Goal: Task Accomplishment & Management: Use online tool/utility

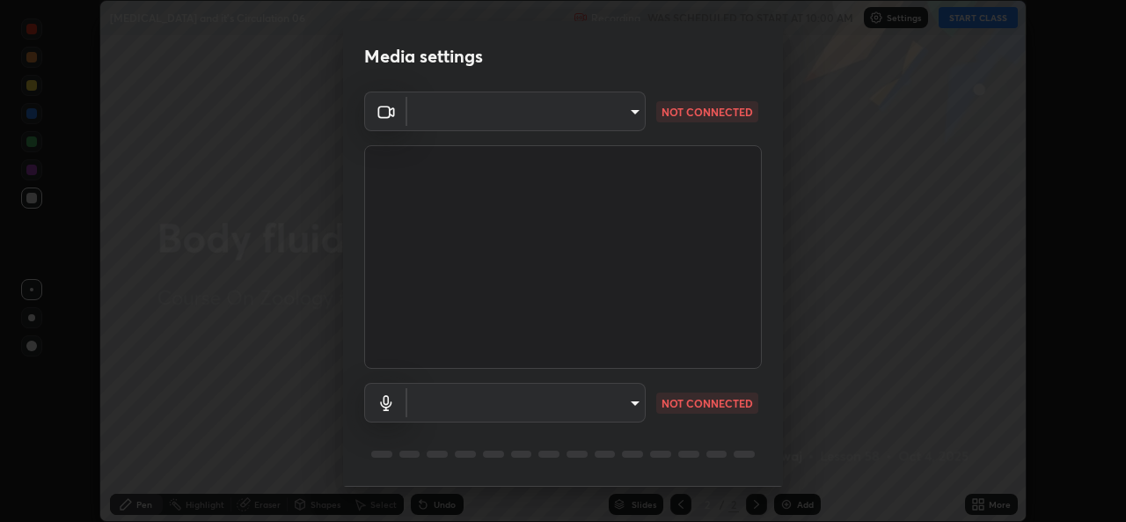
scroll to position [55, 0]
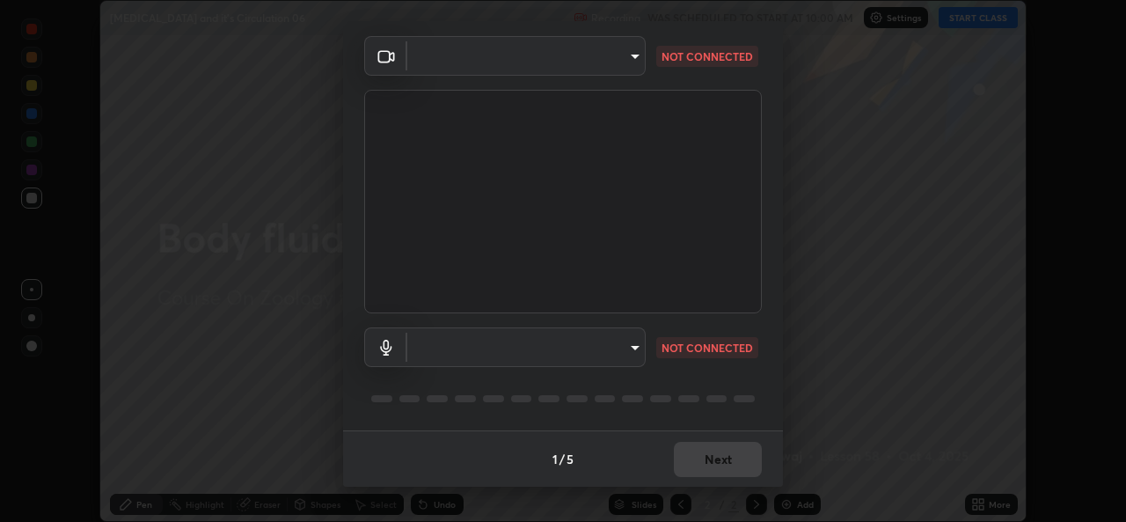
type input "d5dd4d4f0ad50d578cabb58e37a21e958f8cd01c412184e56a13254a0c40bdc7"
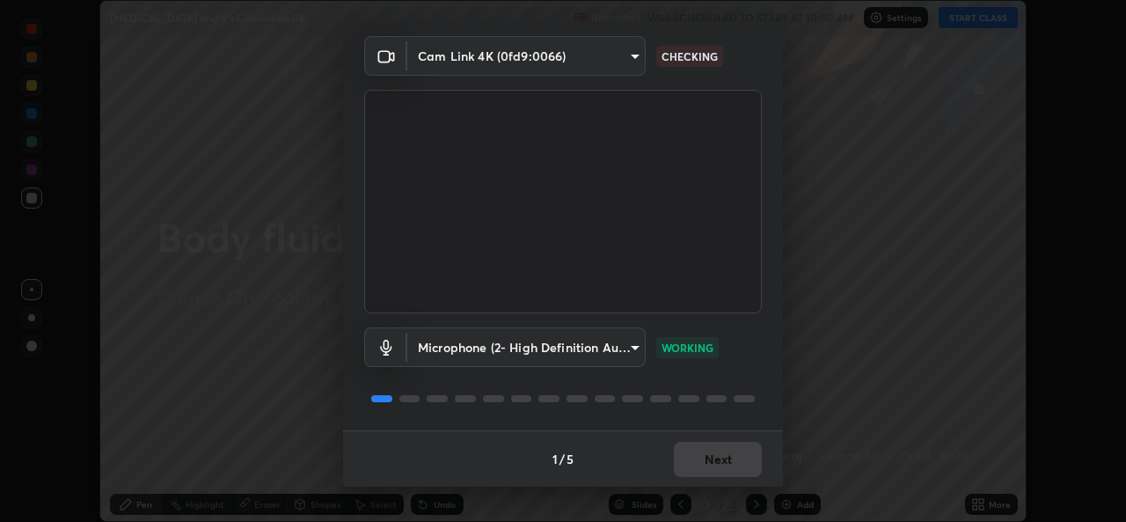
click at [636, 354] on body "Erase all [MEDICAL_DATA] and it's Circulation 06 Recording WAS SCHEDULED TO STA…" at bounding box center [563, 261] width 1126 height 522
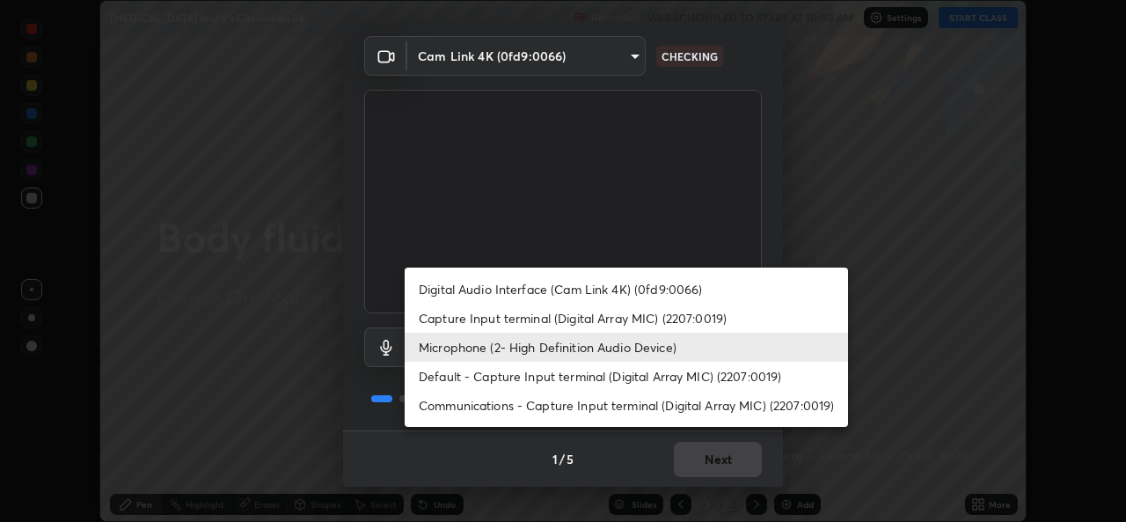
click at [607, 379] on li "Default - Capture Input terminal (Digital Array MIC) (2207:0019)" at bounding box center [626, 375] width 443 height 29
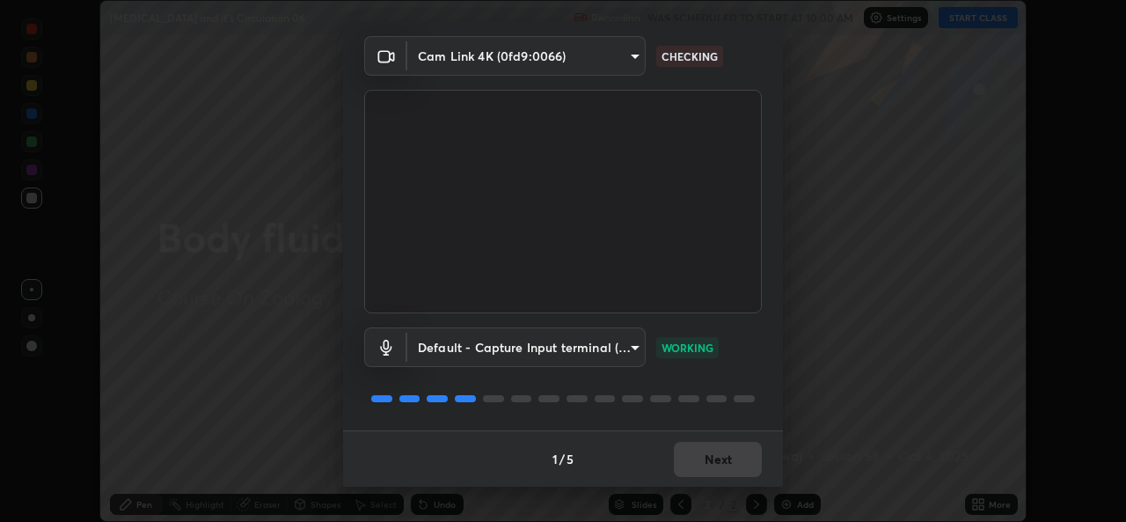
click at [642, 352] on body "Erase all [MEDICAL_DATA] and it's Circulation 06 Recording WAS SCHEDULED TO STA…" at bounding box center [563, 261] width 1126 height 522
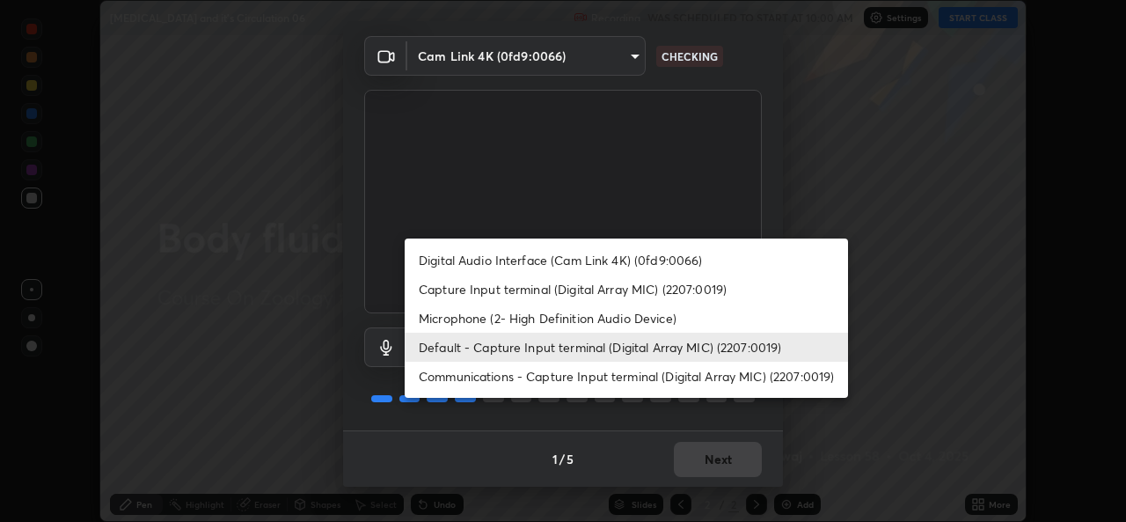
click at [559, 320] on li "Microphone (2- High Definition Audio Device)" at bounding box center [626, 317] width 443 height 29
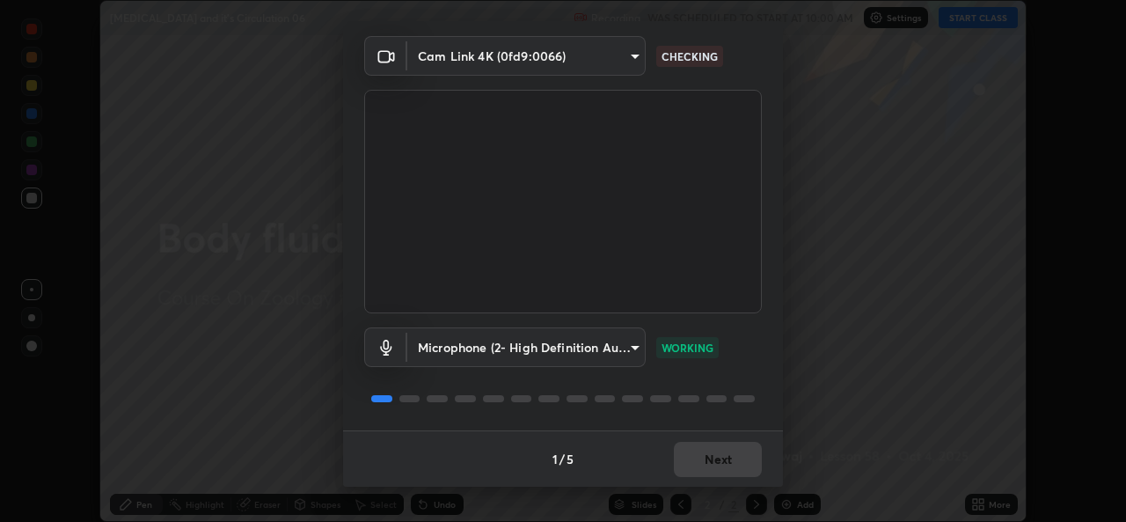
click at [629, 58] on body "Erase all [MEDICAL_DATA] and it's Circulation 06 Recording WAS SCHEDULED TO STA…" at bounding box center [563, 261] width 1126 height 522
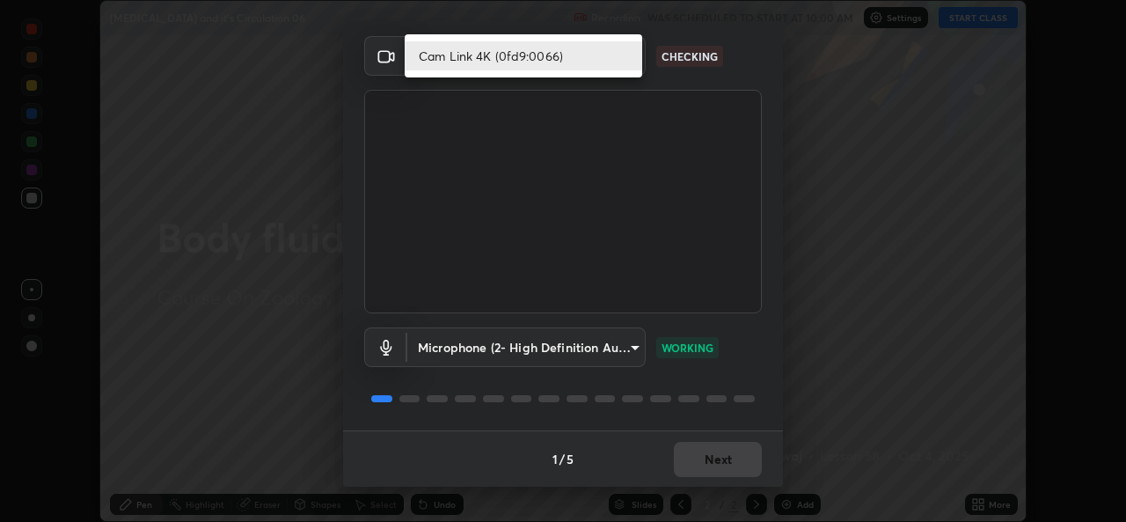
click at [606, 59] on li "Cam Link 4K (0fd9:0066)" at bounding box center [523, 55] width 237 height 29
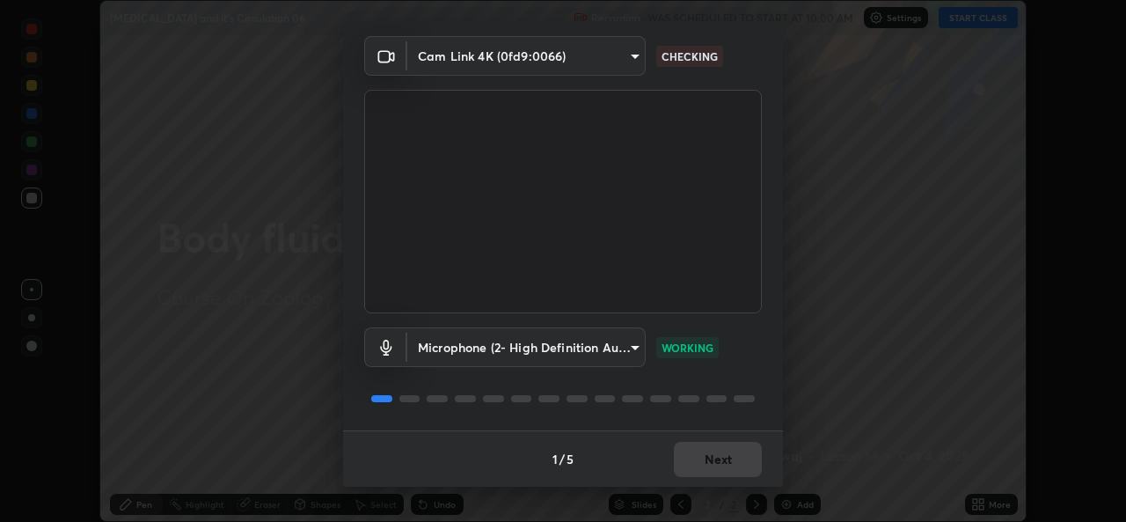
click at [631, 347] on body "Erase all [MEDICAL_DATA] and it's Circulation 06 Recording WAS SCHEDULED TO STA…" at bounding box center [563, 261] width 1126 height 522
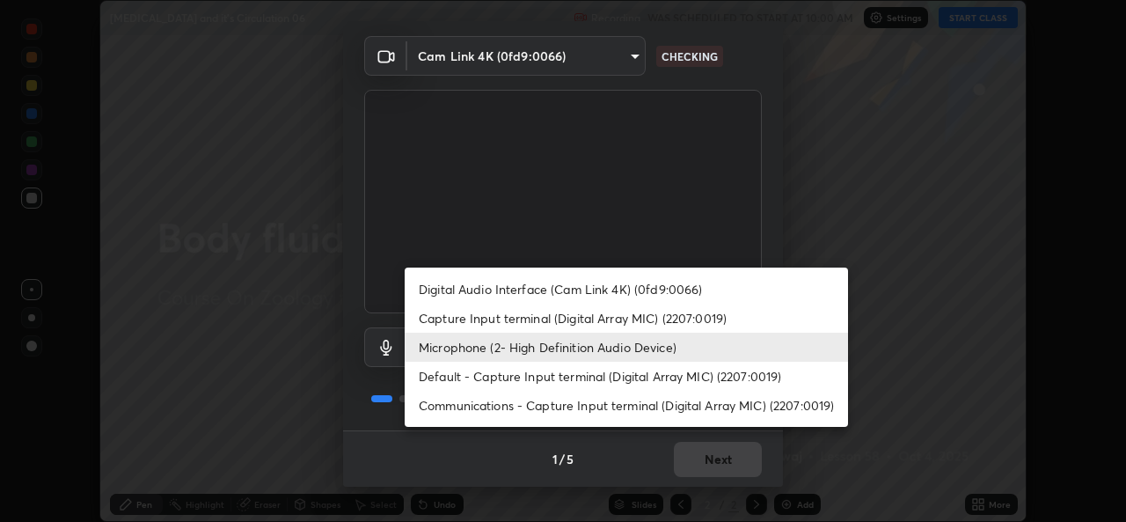
click at [538, 460] on div at bounding box center [563, 261] width 1126 height 522
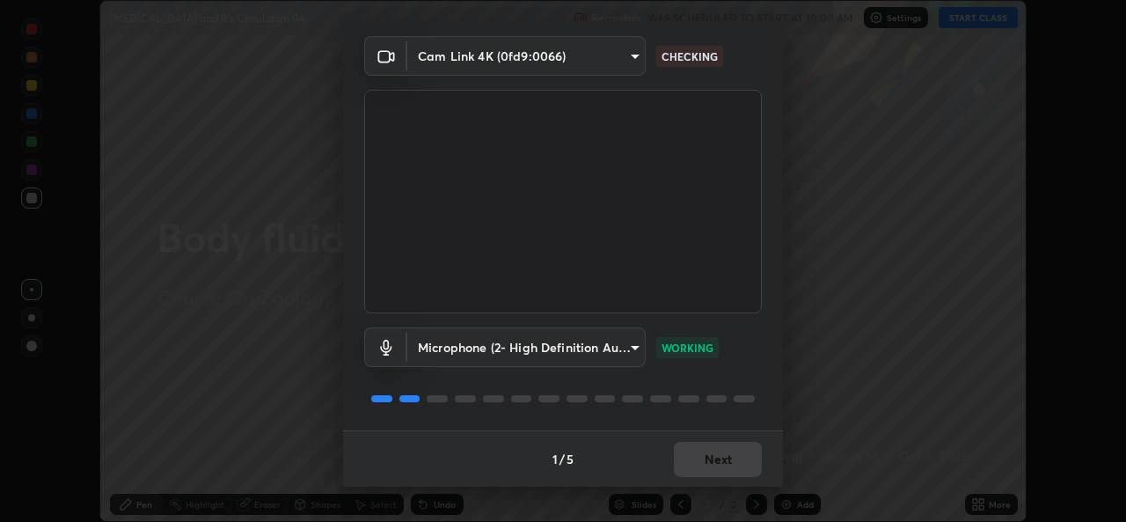
click at [633, 351] on body "Erase all [MEDICAL_DATA] and it's Circulation 06 Recording WAS SCHEDULED TO STA…" at bounding box center [563, 261] width 1126 height 522
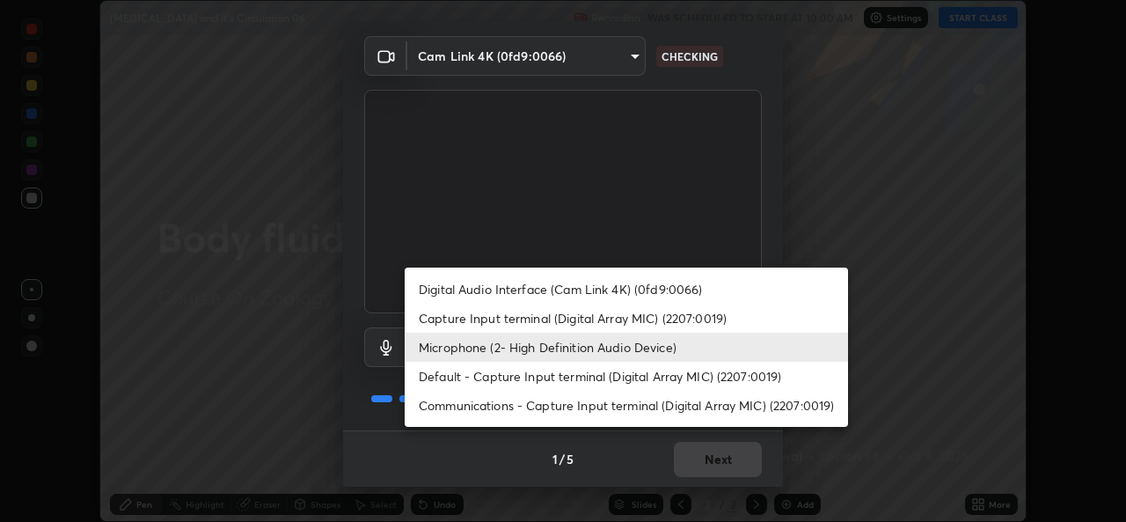
click at [902, 405] on div at bounding box center [563, 261] width 1126 height 522
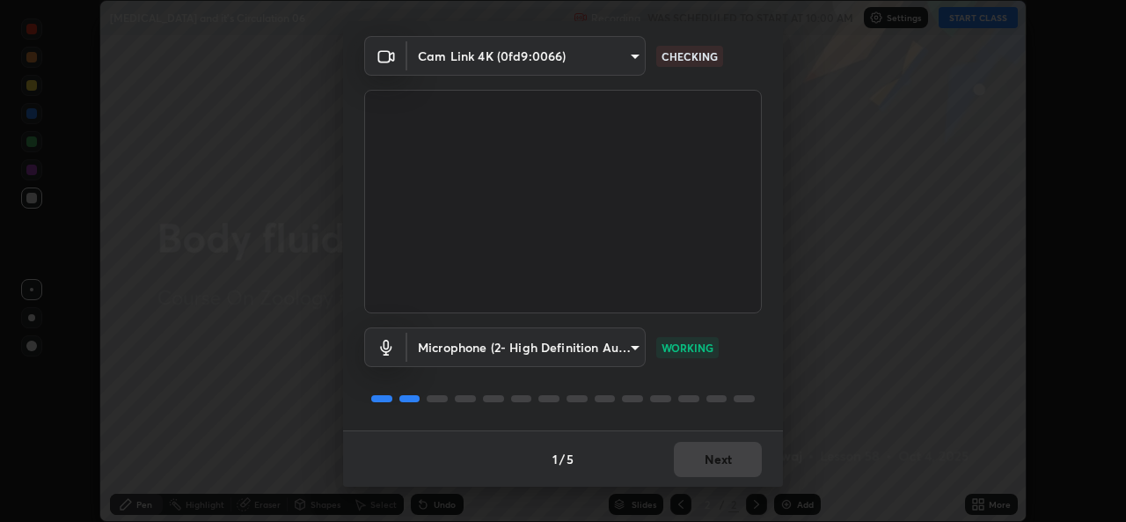
click at [445, 362] on body "Erase all [MEDICAL_DATA] and it's Circulation 06 Recording WAS SCHEDULED TO STA…" at bounding box center [563, 261] width 1126 height 522
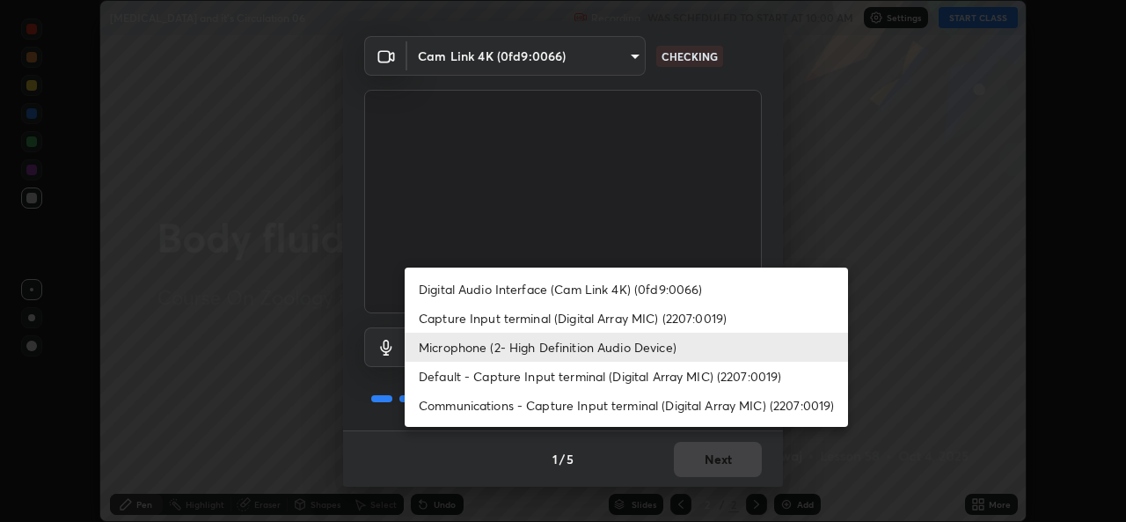
click at [436, 375] on li "Default - Capture Input terminal (Digital Array MIC) (2207:0019)" at bounding box center [626, 375] width 443 height 29
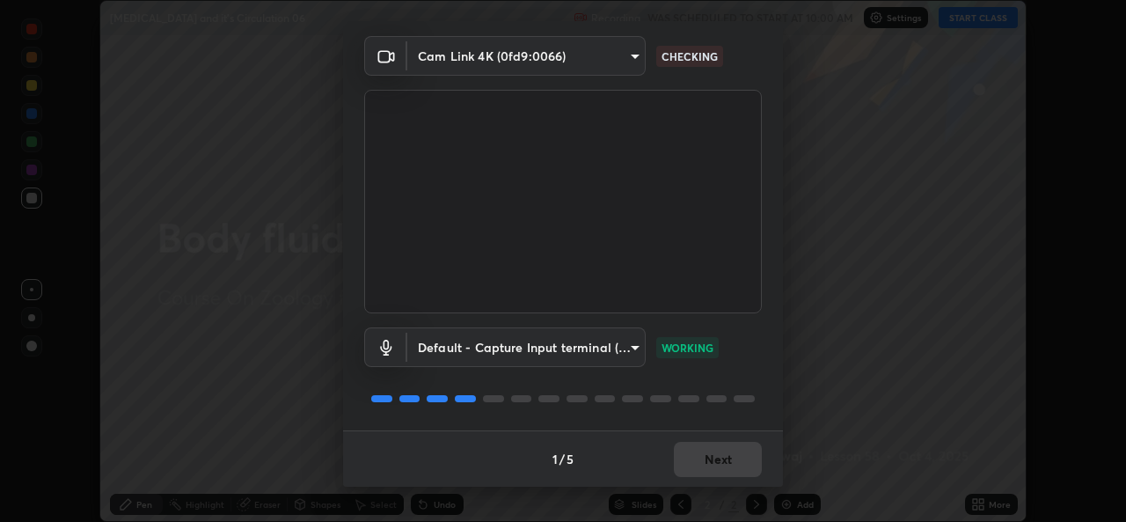
click at [446, 343] on body "Erase all [MEDICAL_DATA] and it's Circulation 06 Recording WAS SCHEDULED TO STA…" at bounding box center [563, 261] width 1126 height 522
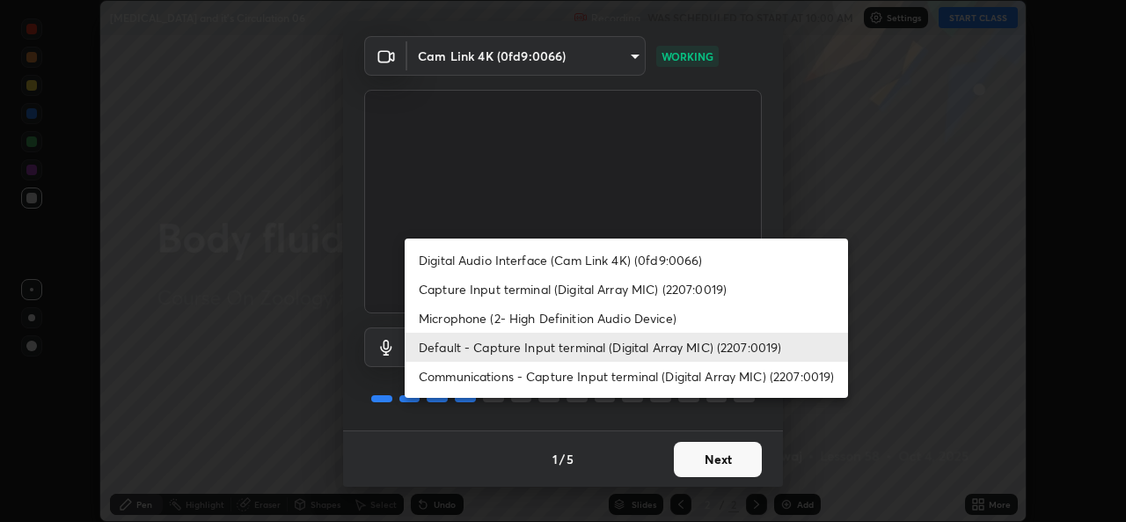
click at [441, 313] on li "Microphone (2- High Definition Audio Device)" at bounding box center [626, 317] width 443 height 29
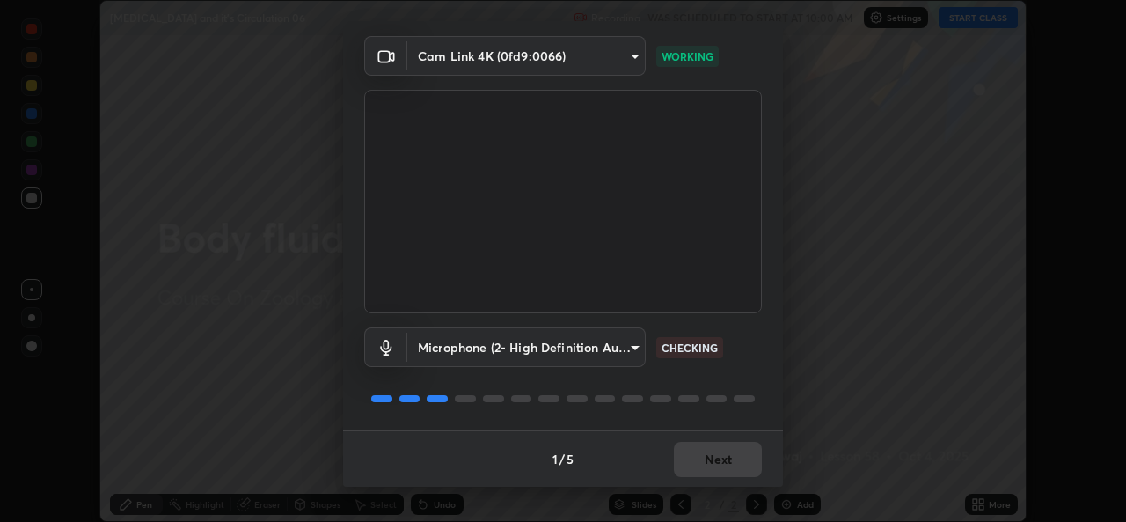
click at [558, 335] on body "Erase all [MEDICAL_DATA] and it's Circulation 06 Recording WAS SCHEDULED TO STA…" at bounding box center [563, 261] width 1126 height 522
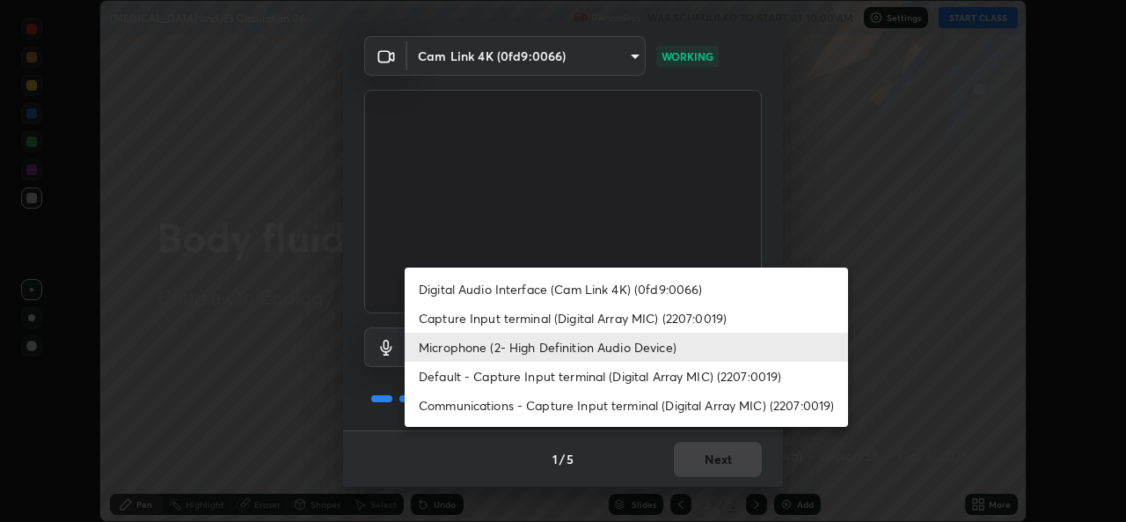
click at [541, 376] on li "Default - Capture Input terminal (Digital Array MIC) (2207:0019)" at bounding box center [626, 375] width 443 height 29
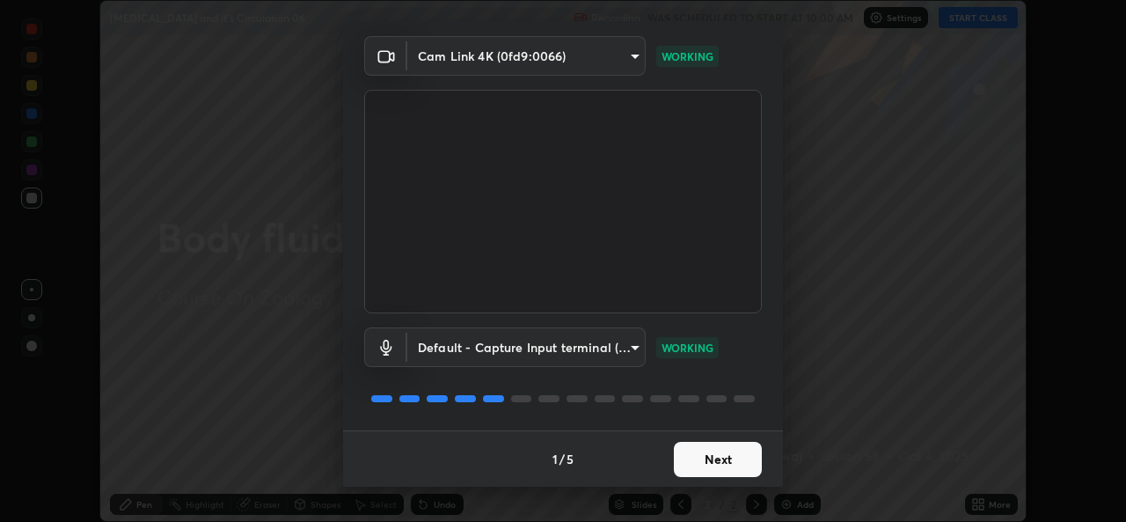
click at [492, 351] on body "Erase all [MEDICAL_DATA] and it's Circulation 06 Recording WAS SCHEDULED TO STA…" at bounding box center [563, 261] width 1126 height 522
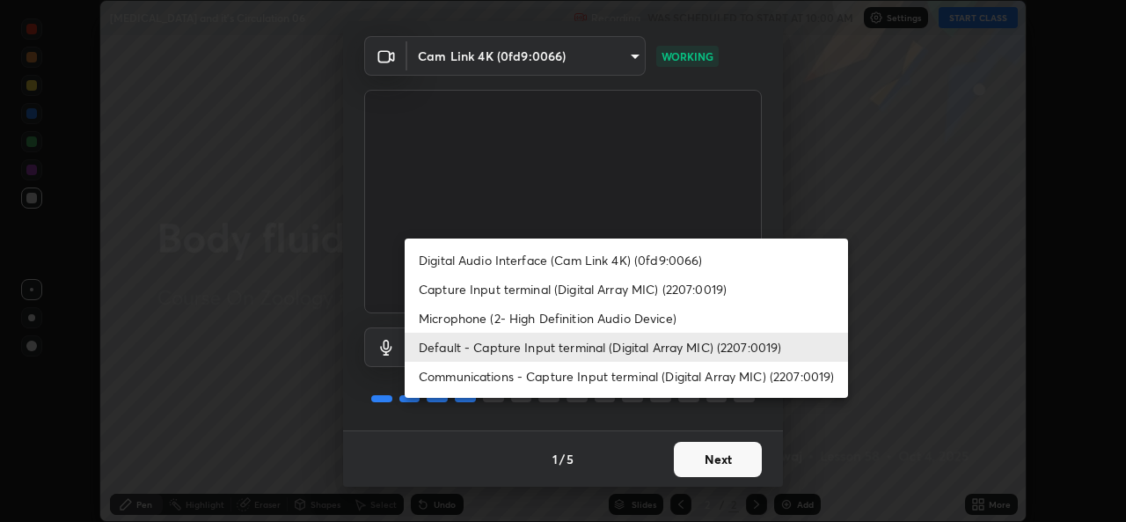
click at [463, 323] on li "Microphone (2- High Definition Audio Device)" at bounding box center [626, 317] width 443 height 29
type input "36cd9f89a23acff87b04cca3604351d0b29241054667b16386bdc59ab177bbc1"
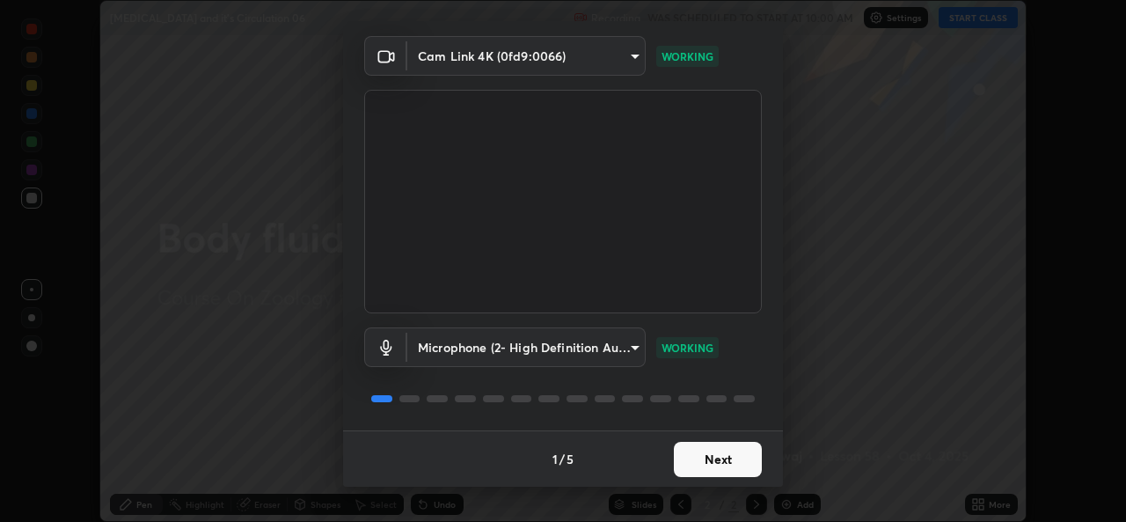
click at [697, 449] on div "1 / 5 Next" at bounding box center [563, 458] width 440 height 56
click at [685, 471] on button "Next" at bounding box center [718, 459] width 88 height 35
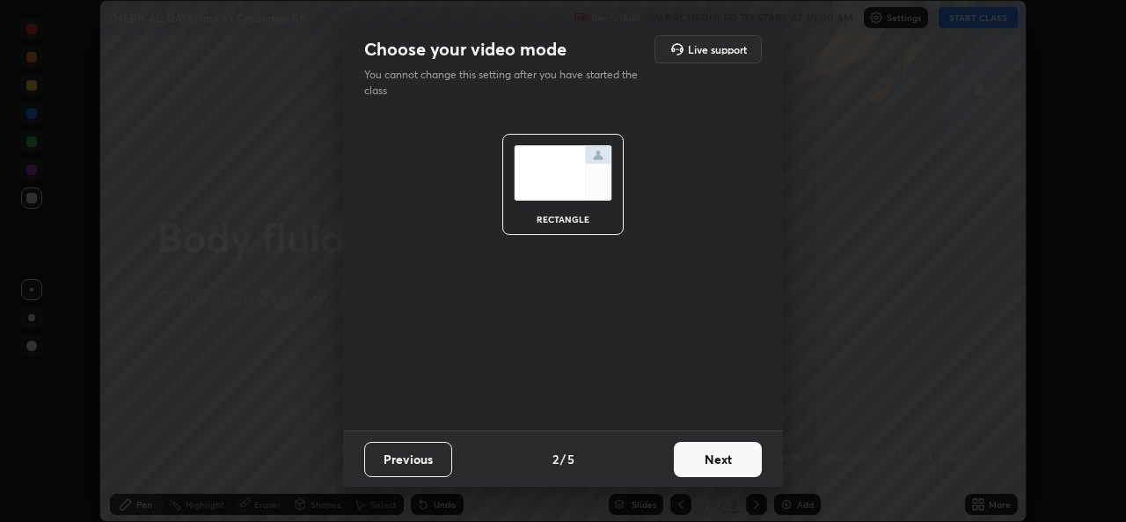
scroll to position [0, 0]
click at [701, 475] on button "Next" at bounding box center [718, 459] width 88 height 35
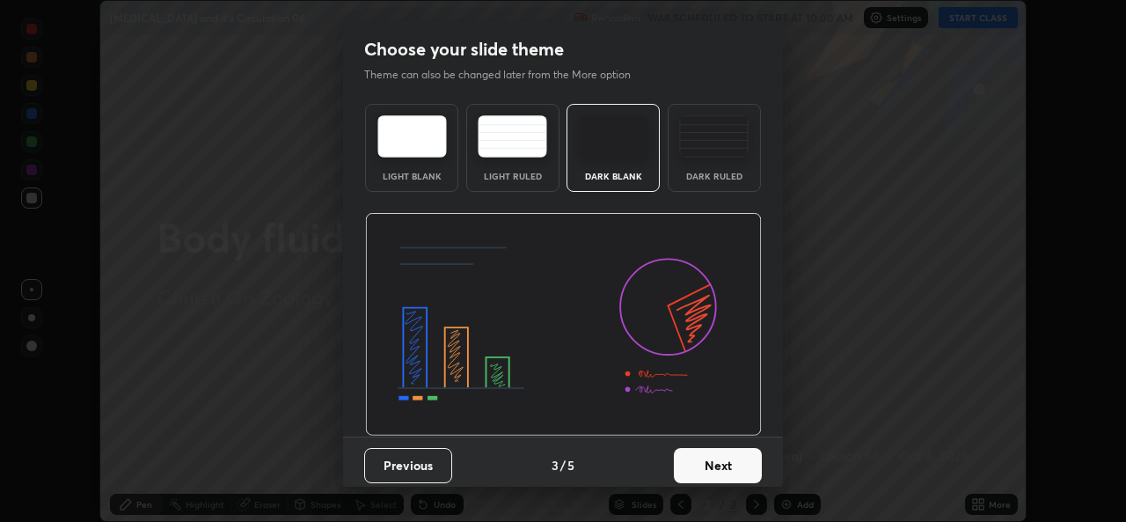
click at [703, 481] on button "Next" at bounding box center [718, 465] width 88 height 35
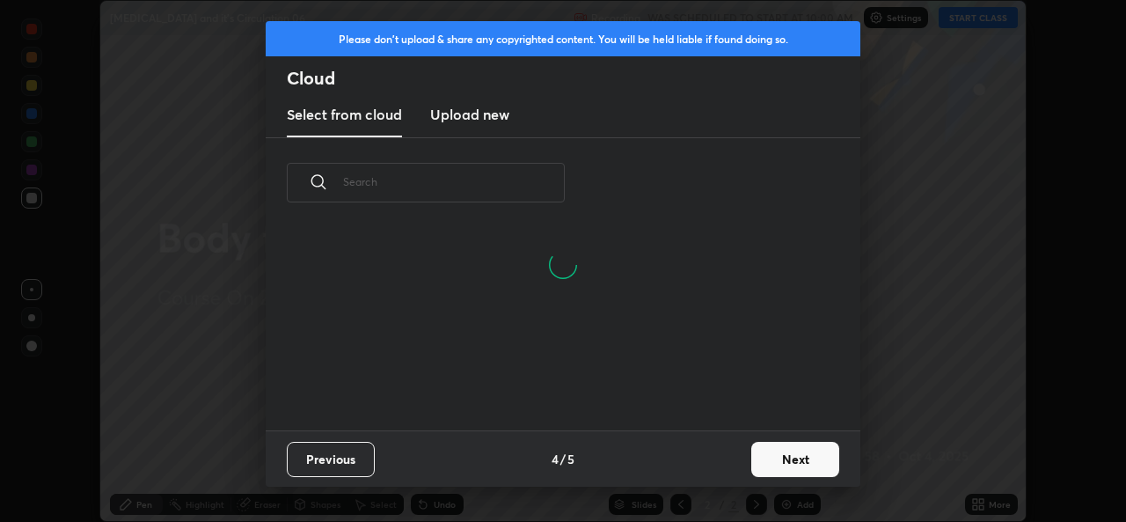
click at [765, 467] on button "Next" at bounding box center [795, 459] width 88 height 35
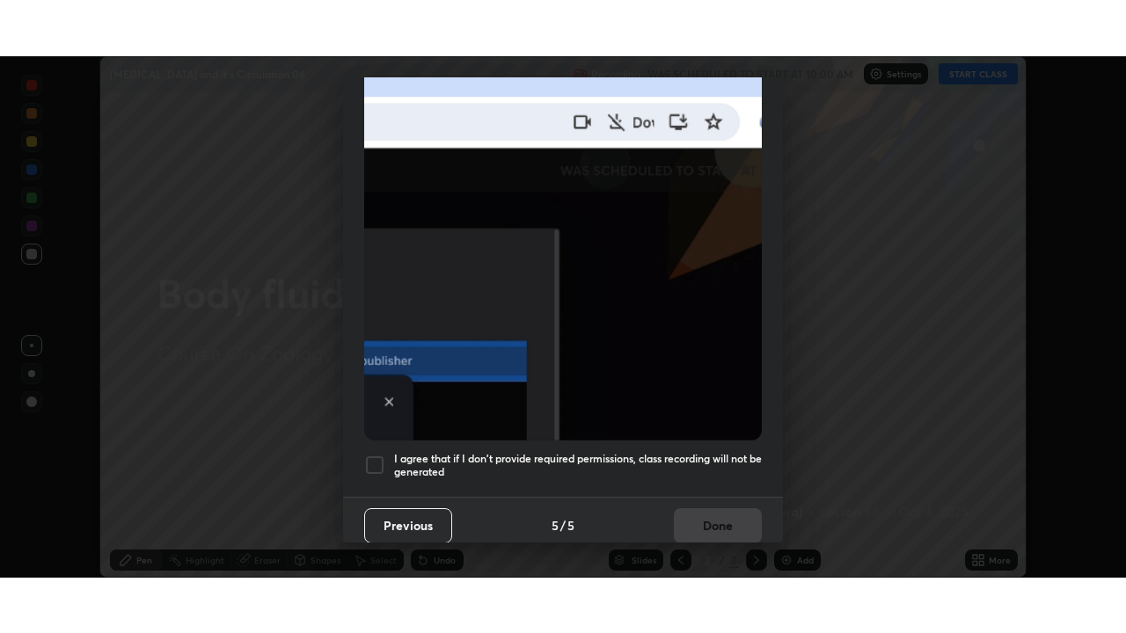
scroll to position [414, 0]
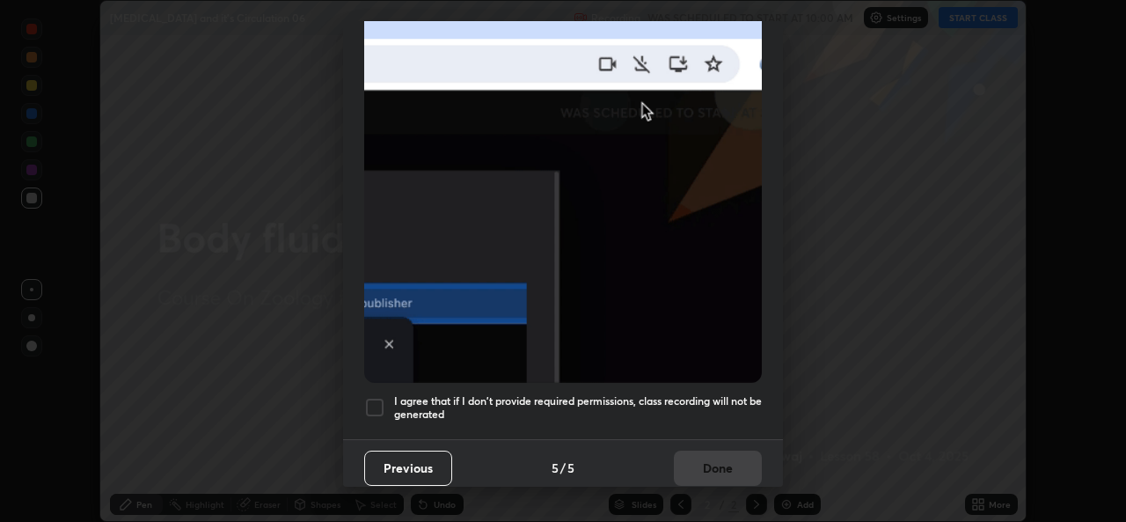
click at [374, 402] on div at bounding box center [374, 407] width 21 height 21
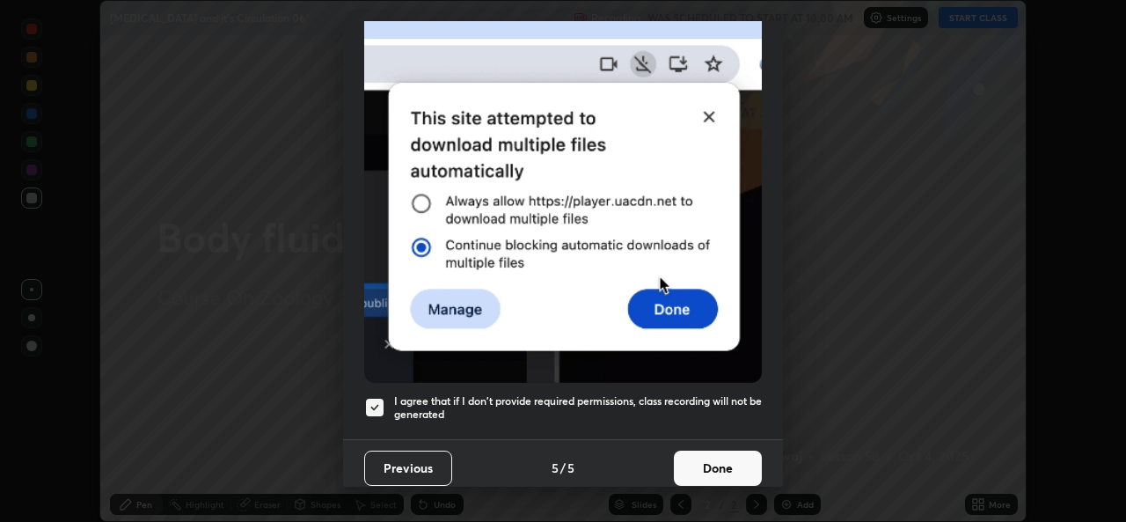
click at [701, 458] on button "Done" at bounding box center [718, 467] width 88 height 35
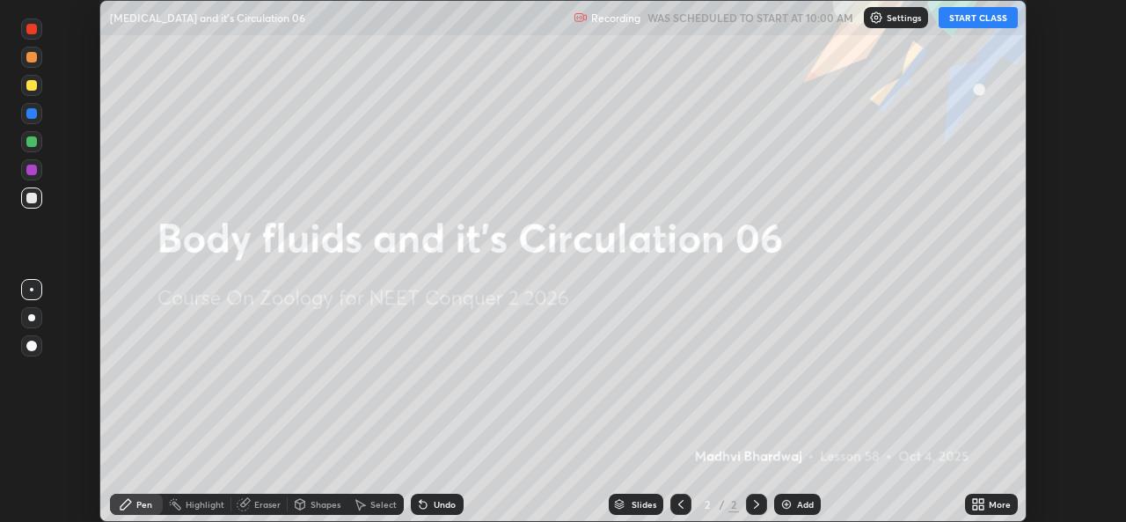
click at [981, 25] on button "START CLASS" at bounding box center [977, 17] width 79 height 21
click at [989, 496] on div "More" at bounding box center [991, 503] width 53 height 21
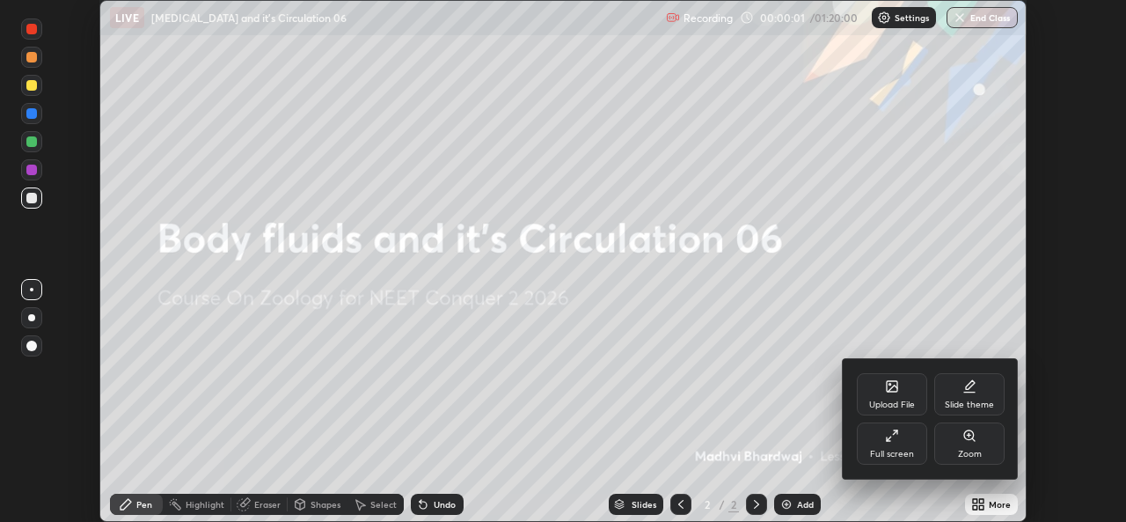
click at [892, 434] on icon at bounding box center [892, 435] width 14 height 14
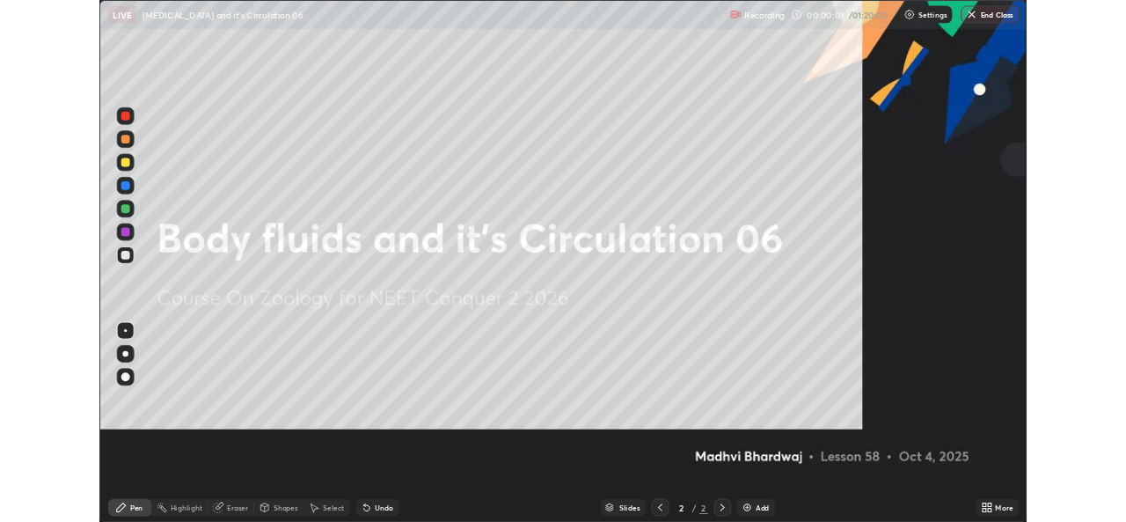
scroll to position [633, 1126]
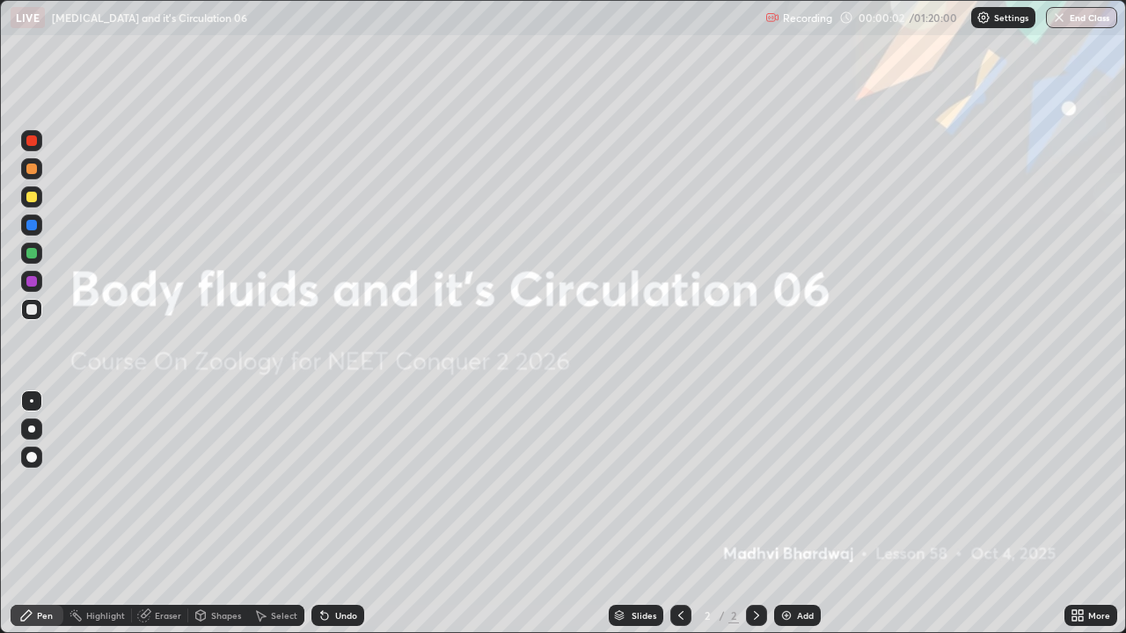
click at [814, 521] on div "Add" at bounding box center [797, 615] width 47 height 21
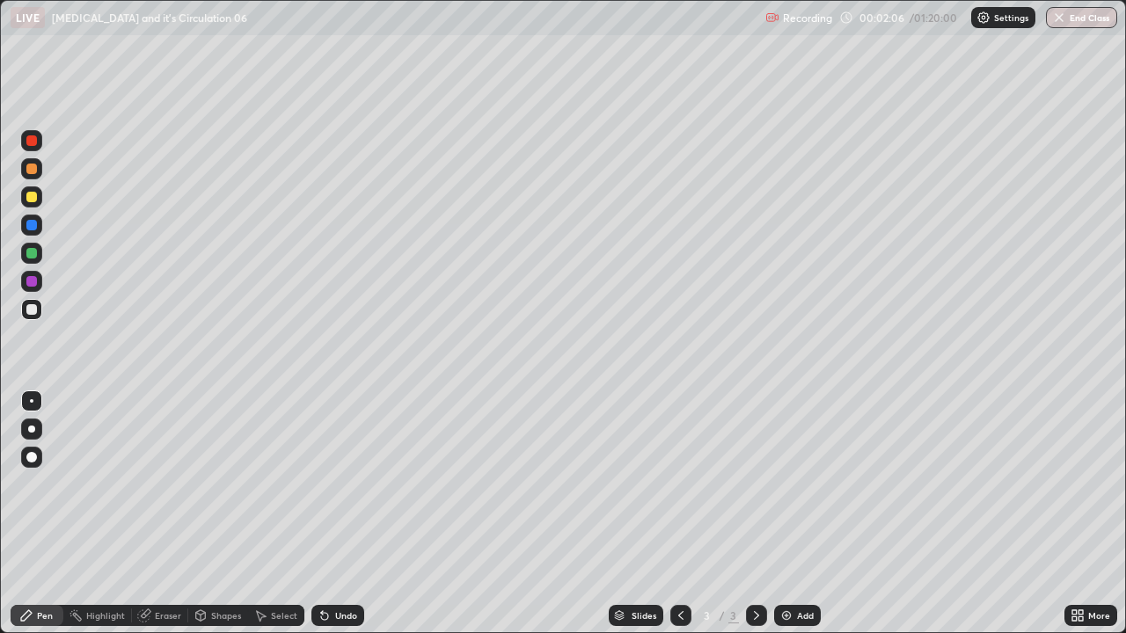
click at [39, 255] on div at bounding box center [31, 253] width 21 height 21
click at [34, 195] on div at bounding box center [31, 197] width 11 height 11
click at [38, 313] on div at bounding box center [31, 309] width 21 height 21
click at [38, 254] on div at bounding box center [31, 253] width 21 height 21
click at [38, 308] on div at bounding box center [31, 309] width 21 height 21
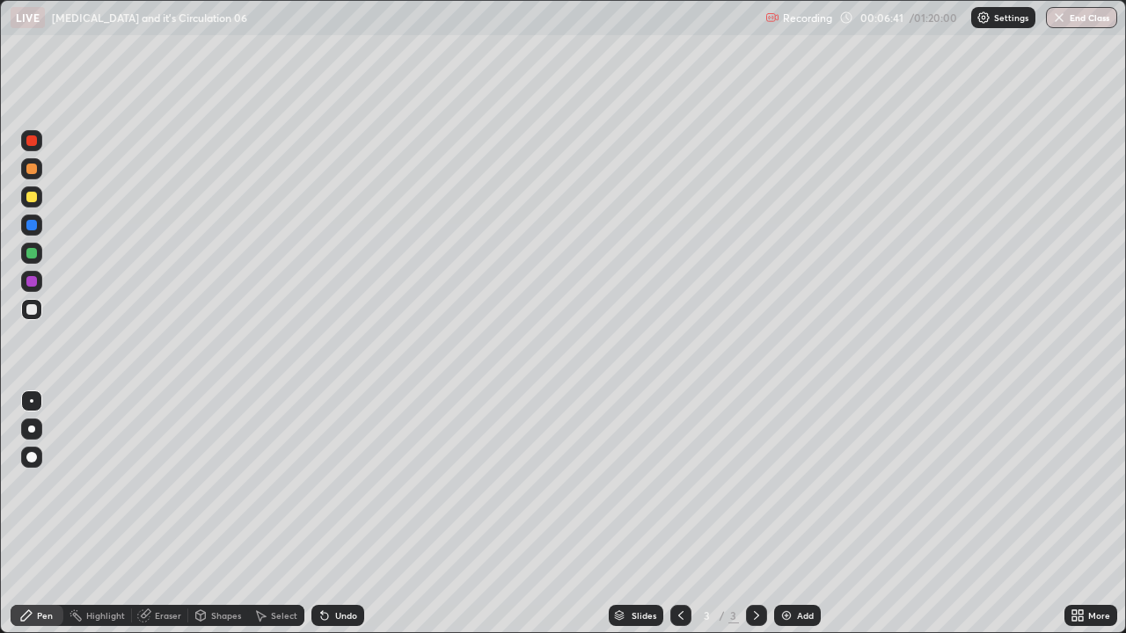
click at [38, 140] on div at bounding box center [31, 140] width 21 height 21
click at [28, 309] on div at bounding box center [31, 309] width 11 height 11
click at [1074, 521] on icon at bounding box center [1074, 612] width 4 height 4
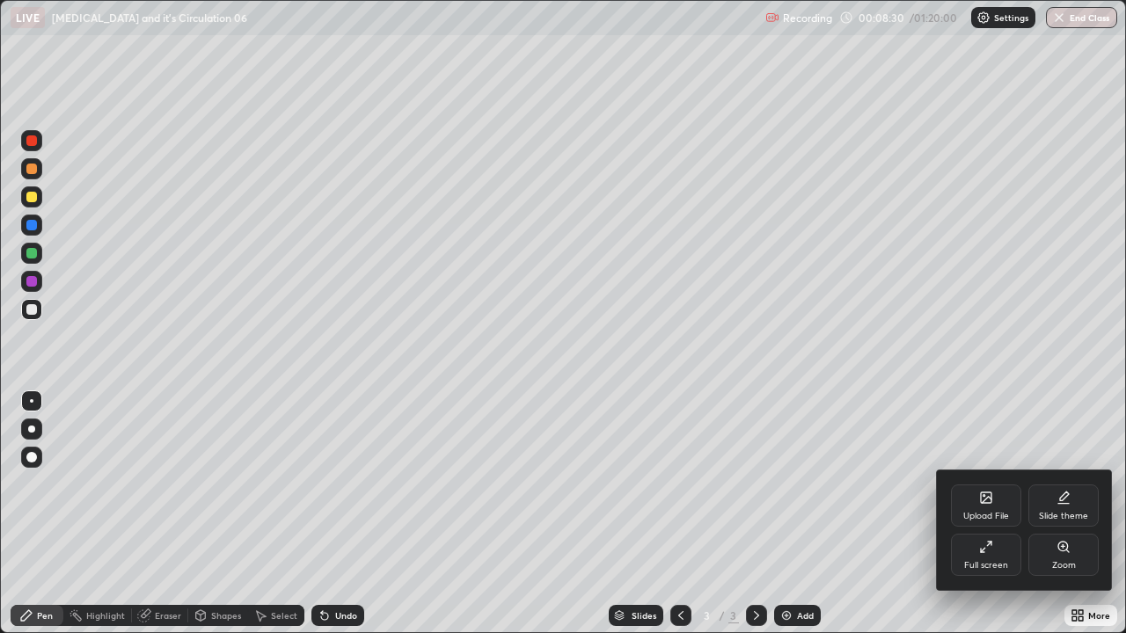
click at [990, 521] on div "Full screen" at bounding box center [986, 565] width 44 height 9
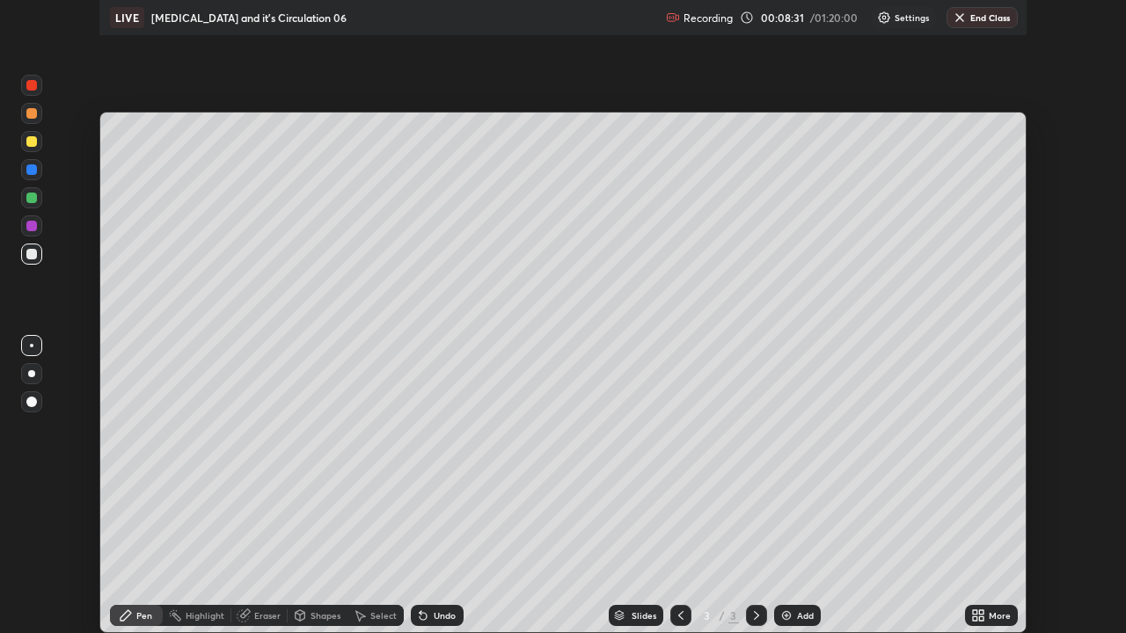
scroll to position [87428, 86824]
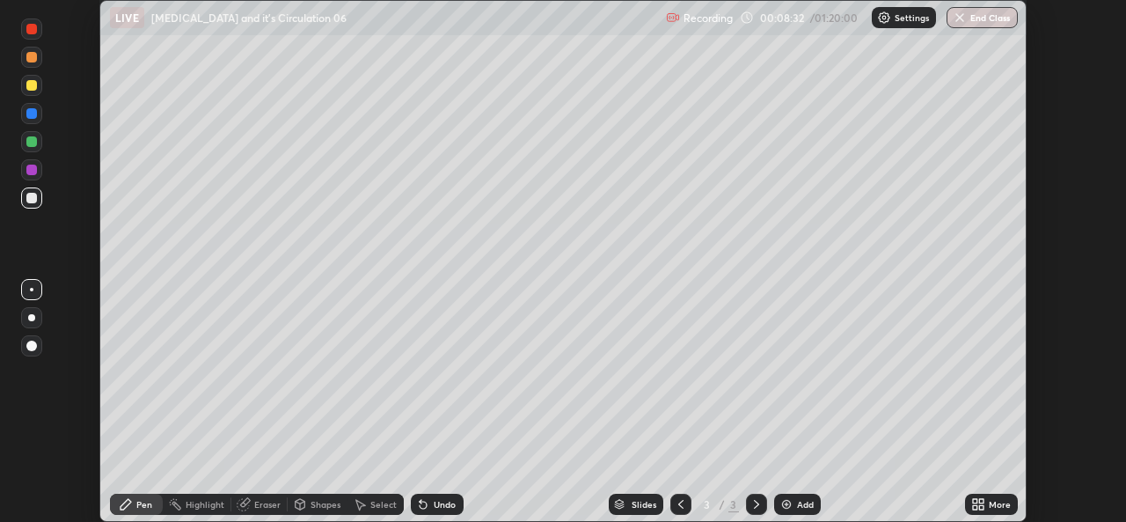
click at [1066, 285] on div "Setting up your live class" at bounding box center [563, 261] width 1126 height 522
click at [974, 500] on icon at bounding box center [975, 501] width 4 height 4
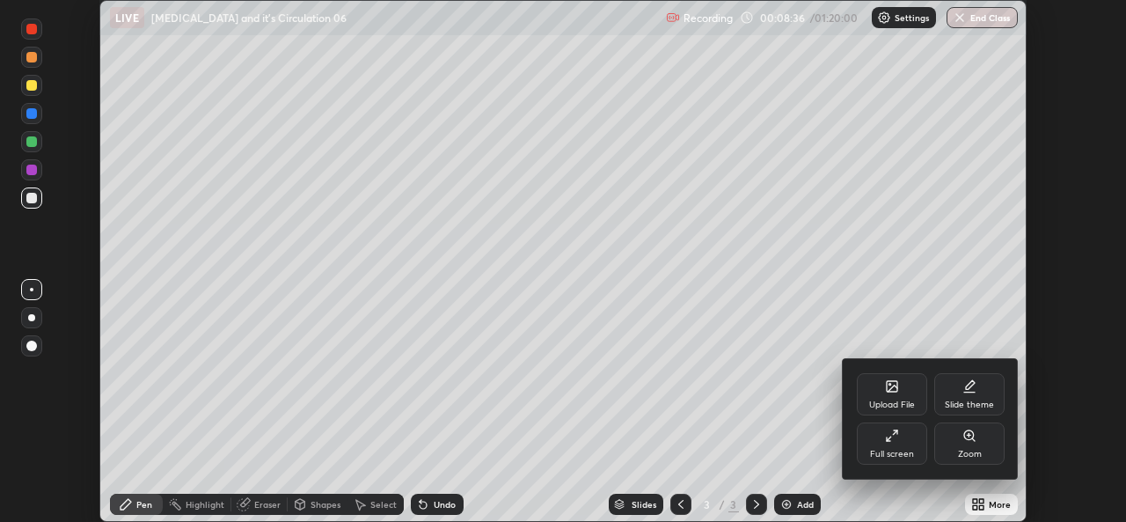
click at [901, 444] on div "Full screen" at bounding box center [892, 443] width 70 height 42
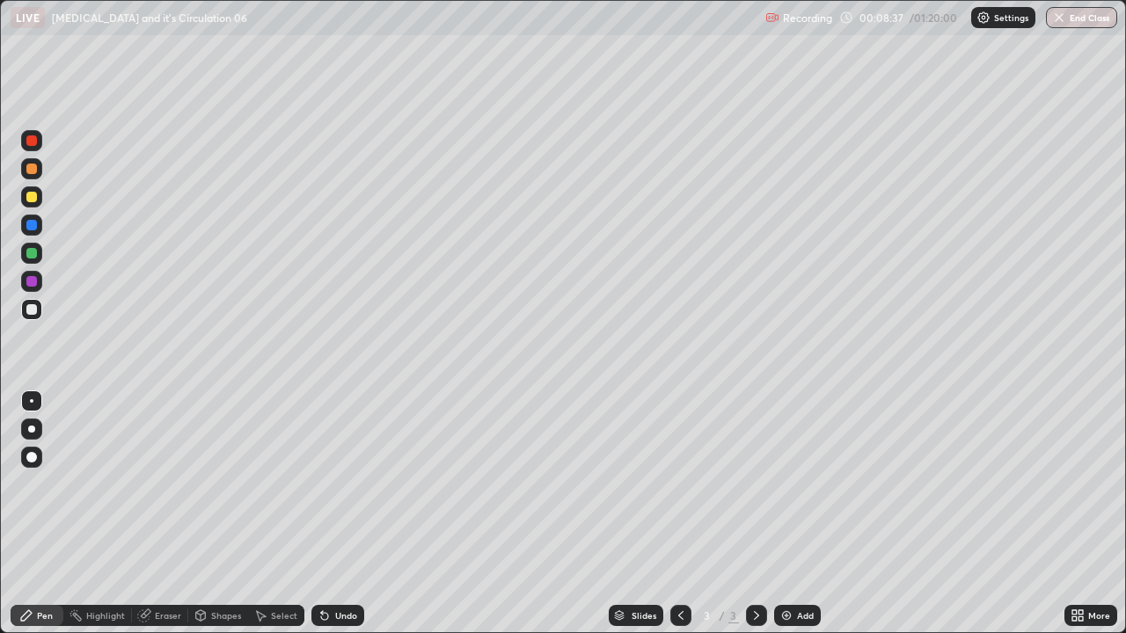
scroll to position [633, 1126]
click at [38, 251] on div at bounding box center [31, 253] width 21 height 21
click at [38, 312] on div at bounding box center [31, 309] width 21 height 21
click at [34, 198] on div at bounding box center [31, 197] width 11 height 11
click at [804, 521] on div "Add" at bounding box center [805, 615] width 17 height 9
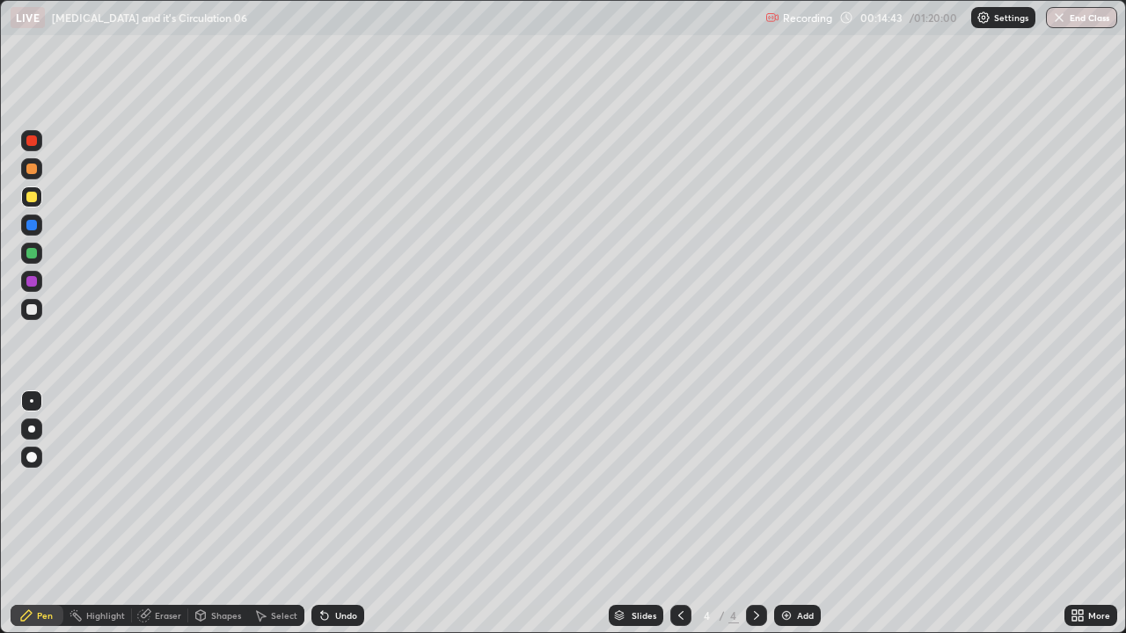
click at [36, 308] on div at bounding box center [31, 309] width 11 height 11
click at [40, 196] on div at bounding box center [31, 196] width 21 height 21
click at [33, 310] on div at bounding box center [31, 309] width 11 height 11
click at [38, 197] on div at bounding box center [31, 196] width 21 height 21
click at [799, 521] on div "Add" at bounding box center [797, 615] width 47 height 21
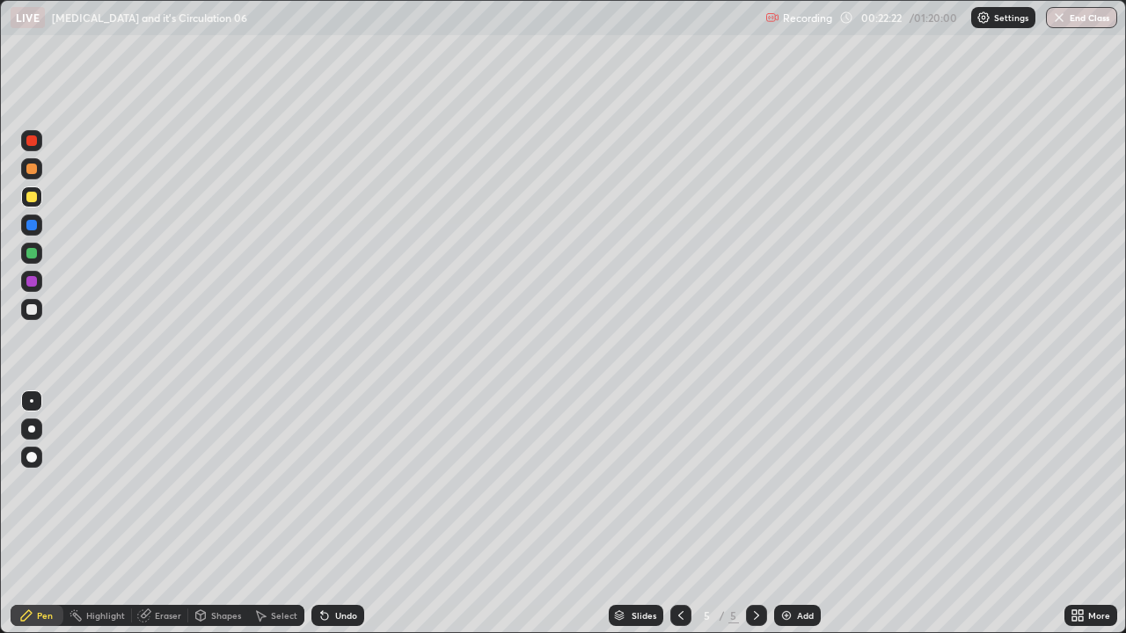
click at [39, 312] on div at bounding box center [31, 309] width 21 height 21
click at [36, 316] on div at bounding box center [31, 309] width 21 height 21
click at [30, 201] on div at bounding box center [31, 197] width 11 height 11
click at [33, 310] on div at bounding box center [31, 309] width 11 height 11
click at [679, 521] on icon at bounding box center [681, 616] width 14 height 14
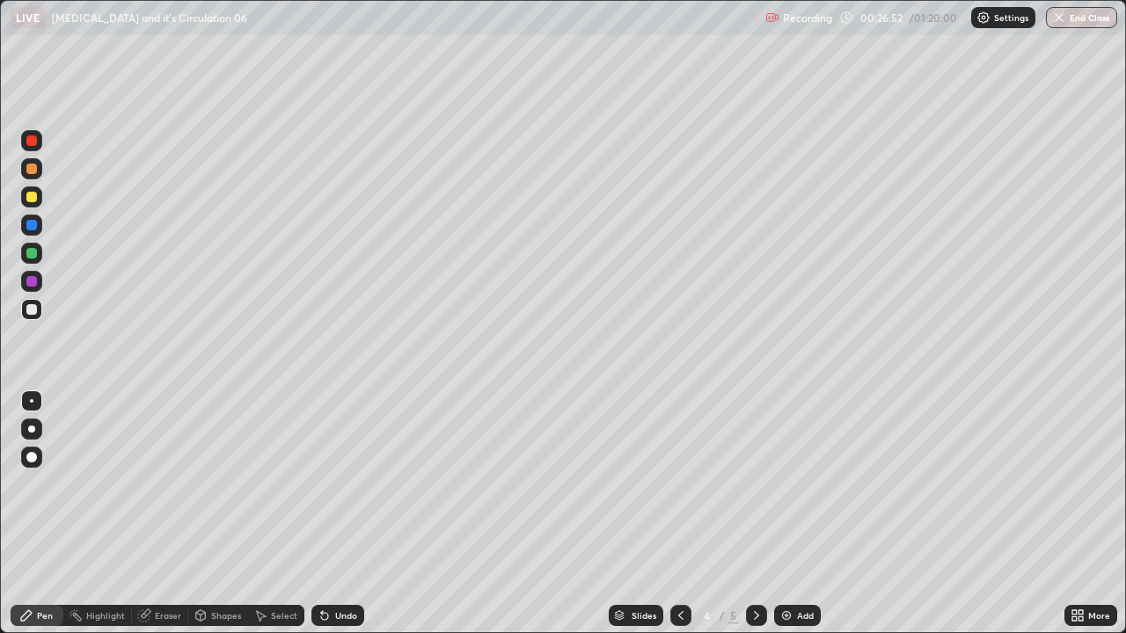
click at [682, 521] on icon at bounding box center [681, 616] width 14 height 14
click at [755, 521] on icon at bounding box center [756, 616] width 14 height 14
click at [814, 521] on div "Add" at bounding box center [797, 615] width 47 height 21
click at [40, 138] on div at bounding box center [31, 140] width 21 height 21
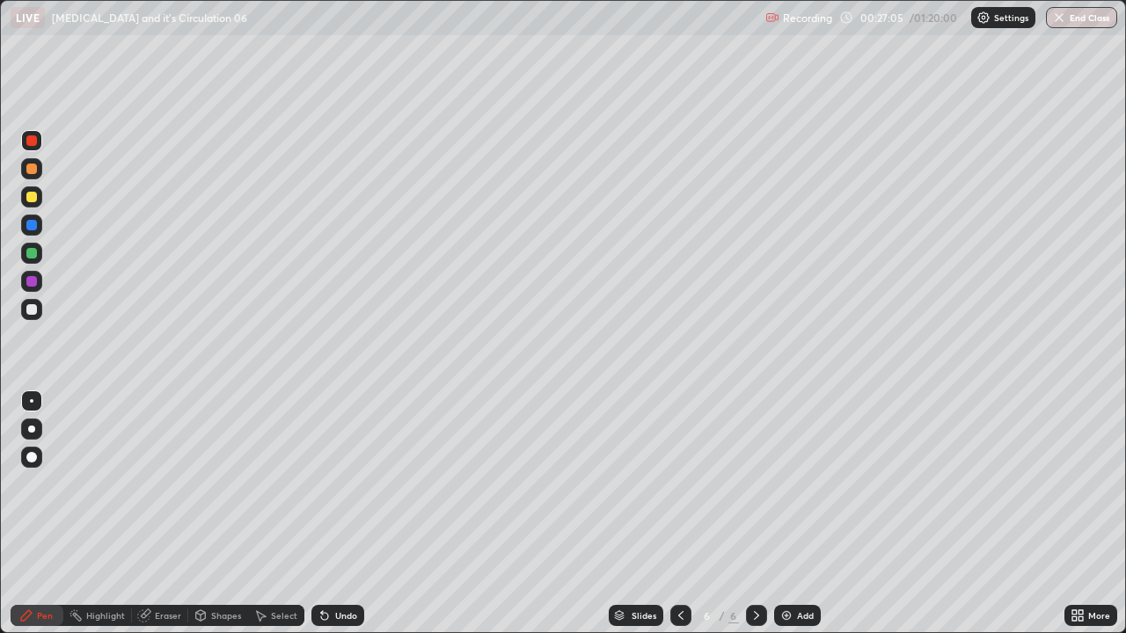
click at [36, 309] on div at bounding box center [31, 309] width 11 height 11
click at [33, 169] on div at bounding box center [31, 169] width 11 height 11
click at [38, 259] on div at bounding box center [31, 253] width 21 height 21
click at [679, 521] on icon at bounding box center [681, 616] width 14 height 14
click at [753, 521] on icon at bounding box center [756, 616] width 14 height 14
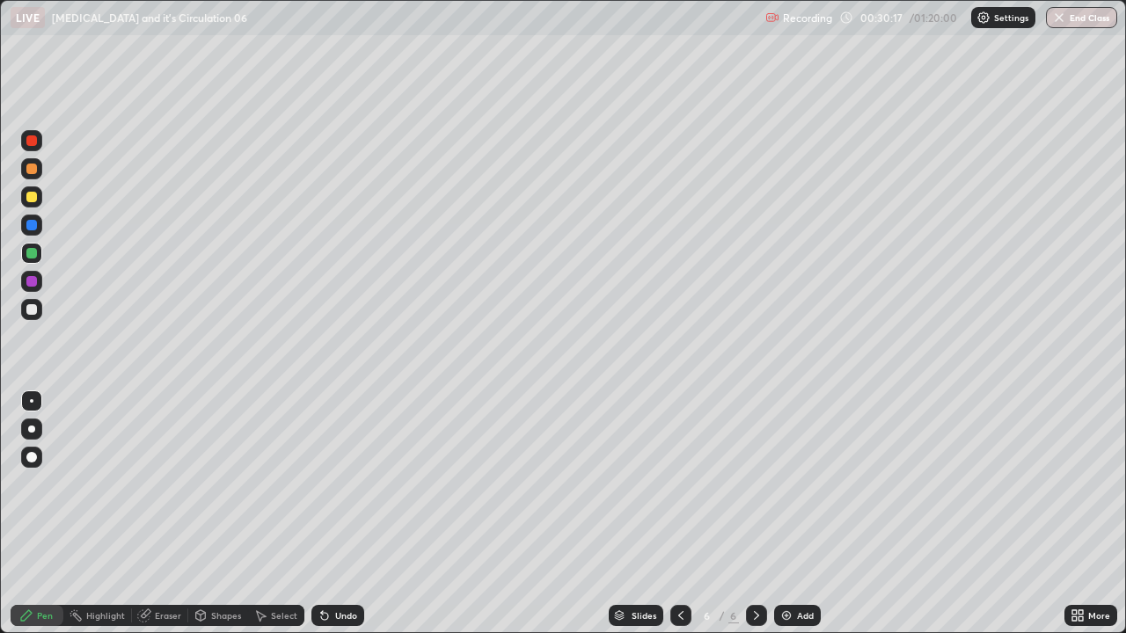
click at [342, 521] on div "Undo" at bounding box center [346, 615] width 22 height 9
click at [41, 203] on div at bounding box center [31, 197] width 21 height 28
click at [807, 521] on div "Add" at bounding box center [797, 615] width 47 height 21
click at [40, 307] on div at bounding box center [31, 309] width 21 height 21
click at [354, 521] on div "Undo" at bounding box center [337, 615] width 53 height 21
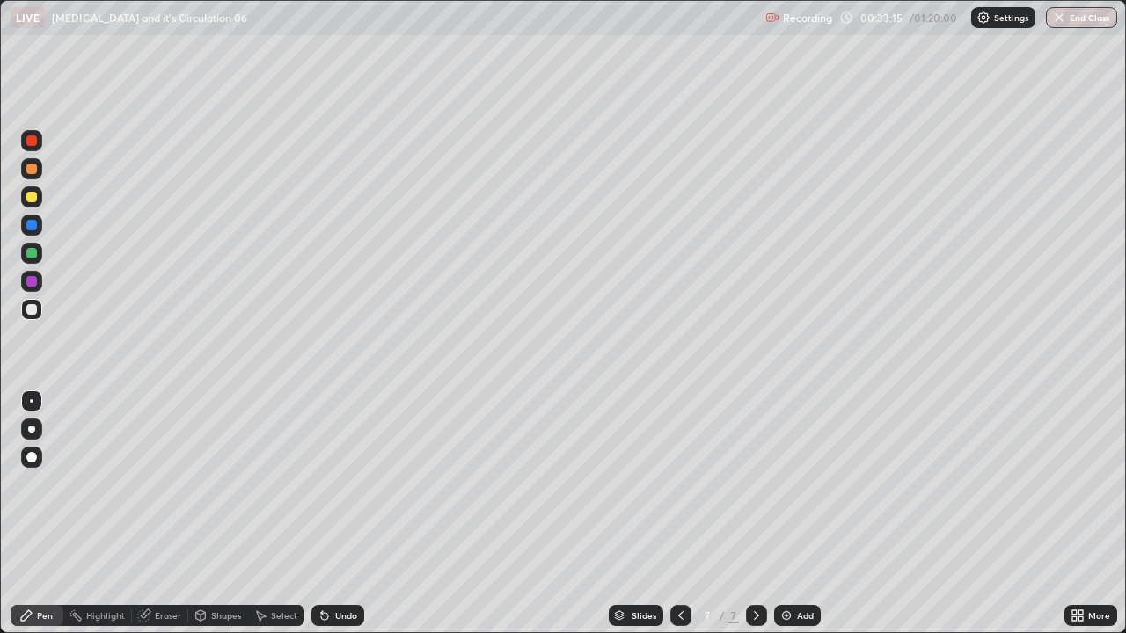
click at [361, 521] on div "Undo" at bounding box center [337, 615] width 53 height 21
click at [355, 521] on div "Undo" at bounding box center [337, 615] width 53 height 21
click at [335, 521] on div "Undo" at bounding box center [346, 615] width 22 height 9
click at [38, 198] on div at bounding box center [31, 196] width 21 height 21
click at [799, 521] on div "Add" at bounding box center [805, 615] width 17 height 9
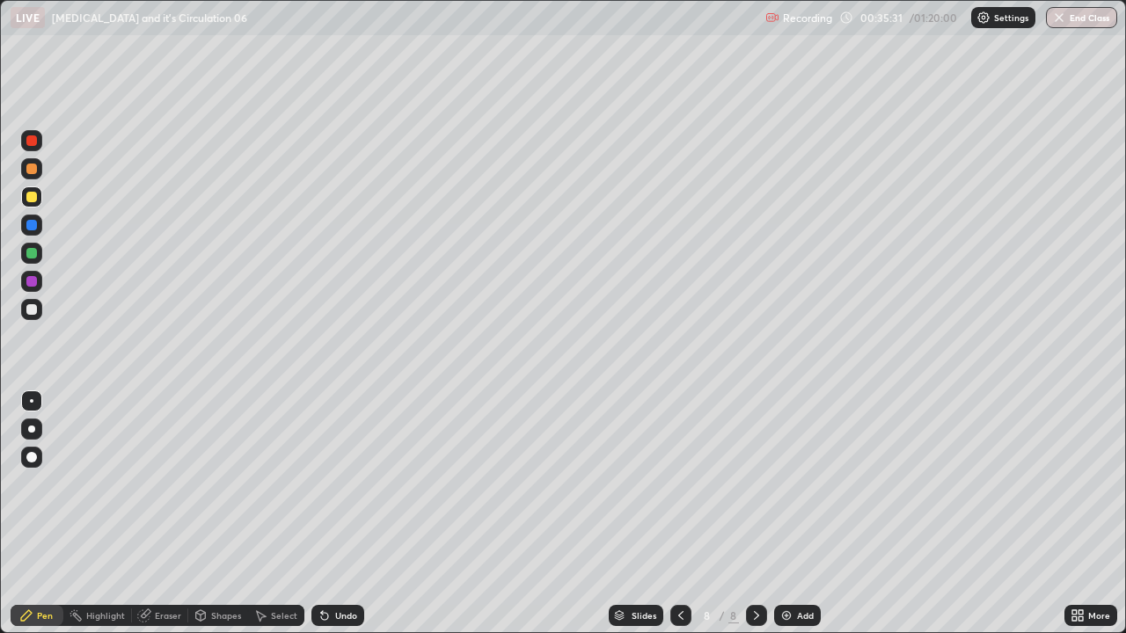
click at [34, 317] on div at bounding box center [31, 309] width 21 height 21
click at [39, 142] on div at bounding box center [31, 140] width 21 height 21
click at [26, 308] on div at bounding box center [31, 309] width 21 height 21
click at [34, 310] on div at bounding box center [31, 309] width 11 height 11
click at [38, 199] on div at bounding box center [31, 196] width 21 height 21
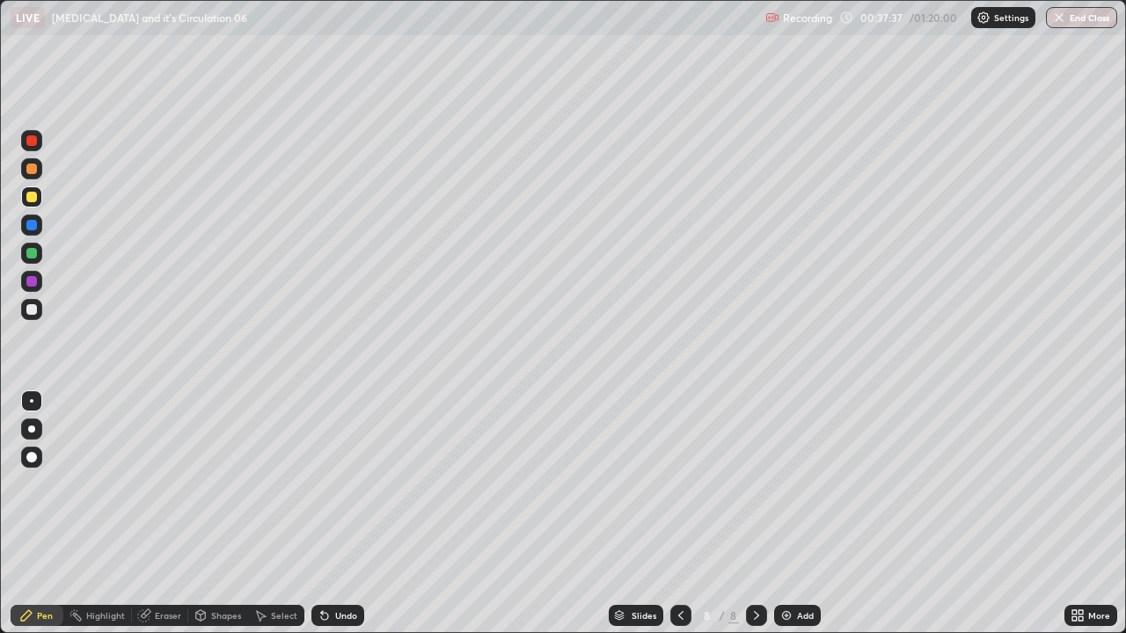
click at [34, 317] on div at bounding box center [31, 309] width 21 height 21
click at [33, 198] on div at bounding box center [31, 197] width 11 height 11
click at [29, 171] on div at bounding box center [31, 169] width 11 height 11
click at [35, 313] on div at bounding box center [31, 309] width 11 height 11
click at [334, 521] on div "Undo" at bounding box center [337, 615] width 53 height 21
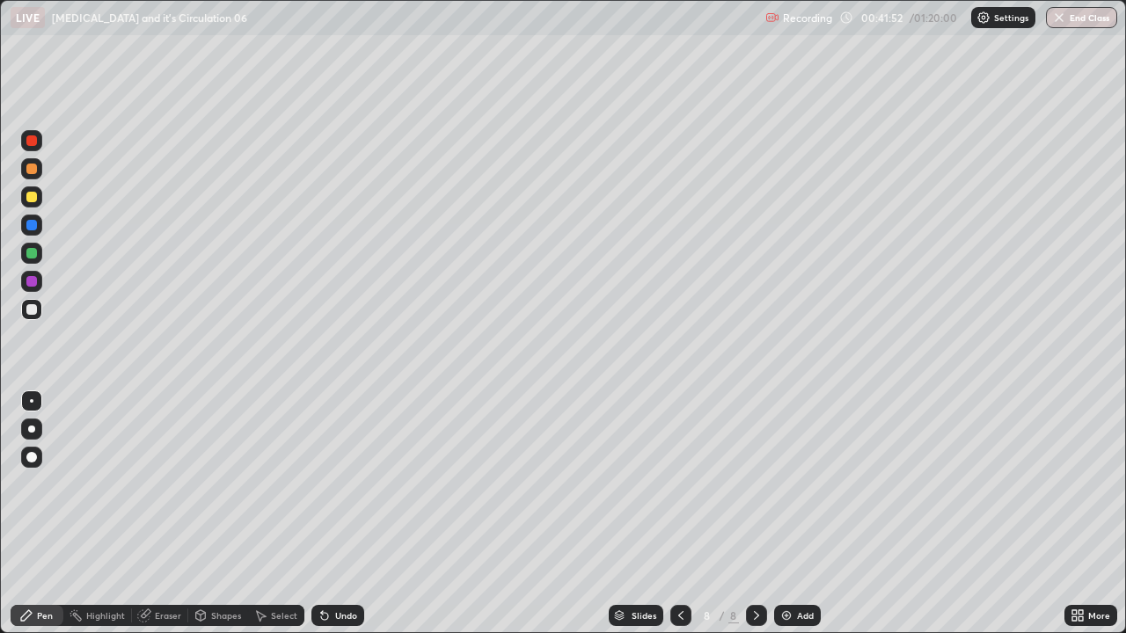
click at [25, 196] on div at bounding box center [31, 196] width 21 height 21
click at [40, 311] on div at bounding box center [31, 309] width 21 height 21
click at [39, 139] on div at bounding box center [31, 140] width 21 height 21
click at [34, 314] on div at bounding box center [31, 309] width 11 height 11
click at [809, 521] on div "Add" at bounding box center [805, 615] width 17 height 9
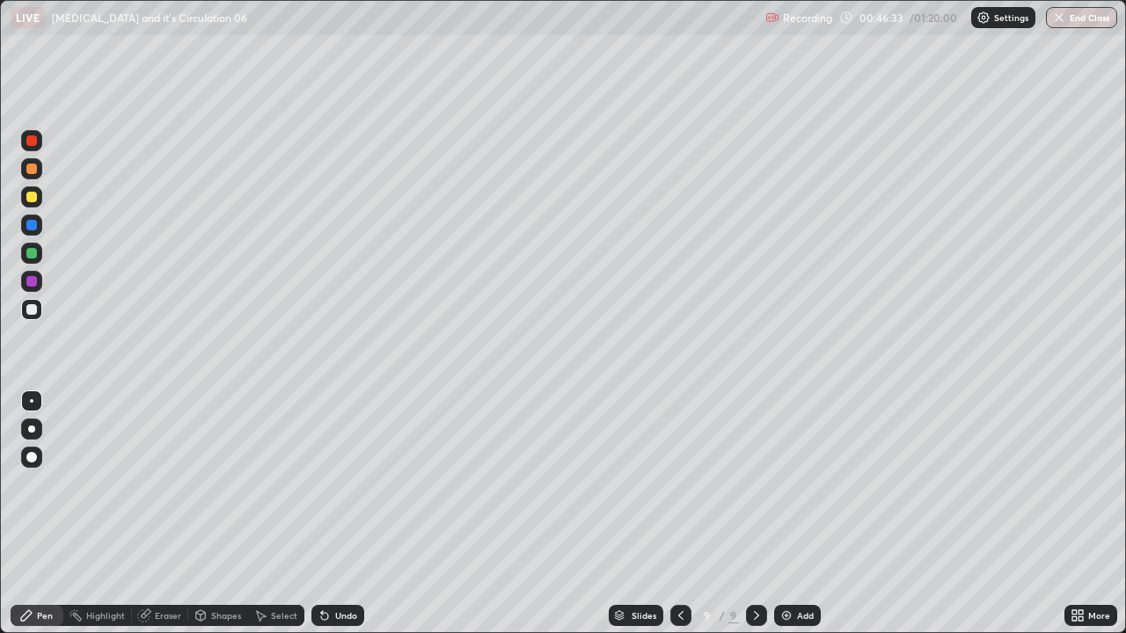
click at [30, 197] on div at bounding box center [31, 197] width 11 height 11
click at [38, 316] on div at bounding box center [31, 309] width 21 height 21
click at [41, 146] on div at bounding box center [31, 140] width 21 height 21
click at [815, 521] on div "Add" at bounding box center [797, 615] width 47 height 21
click at [26, 319] on div at bounding box center [31, 309] width 21 height 21
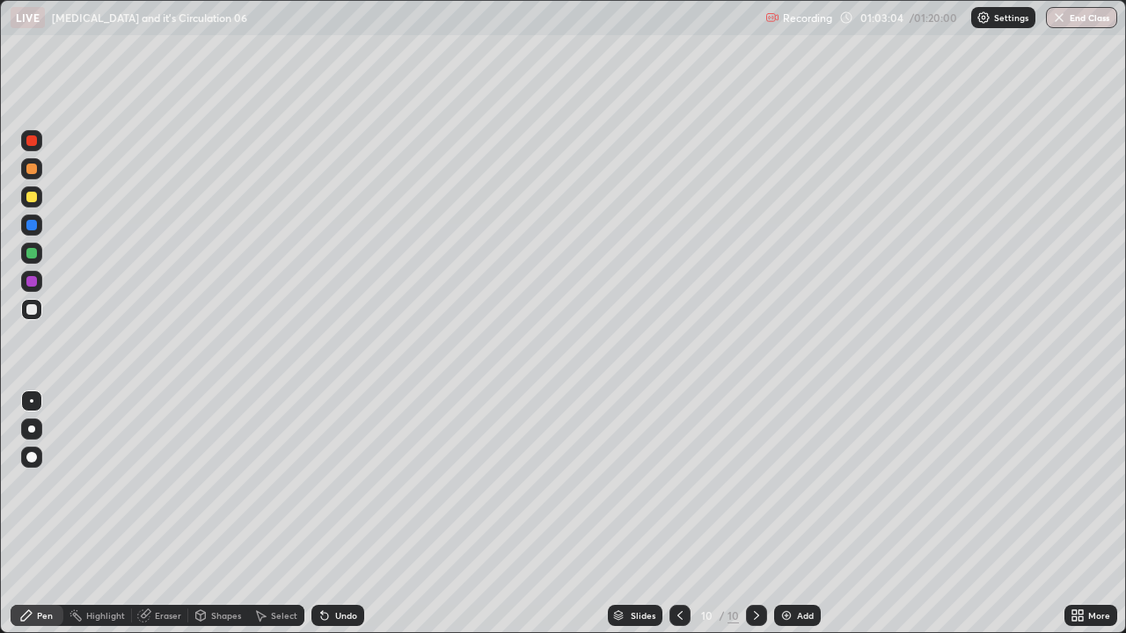
click at [40, 317] on div at bounding box center [31, 309] width 21 height 21
click at [353, 521] on div "Undo" at bounding box center [346, 615] width 22 height 9
click at [352, 521] on div "Undo" at bounding box center [346, 615] width 22 height 9
click at [349, 521] on div "Undo" at bounding box center [346, 615] width 22 height 9
click at [350, 521] on div "Undo" at bounding box center [337, 615] width 53 height 21
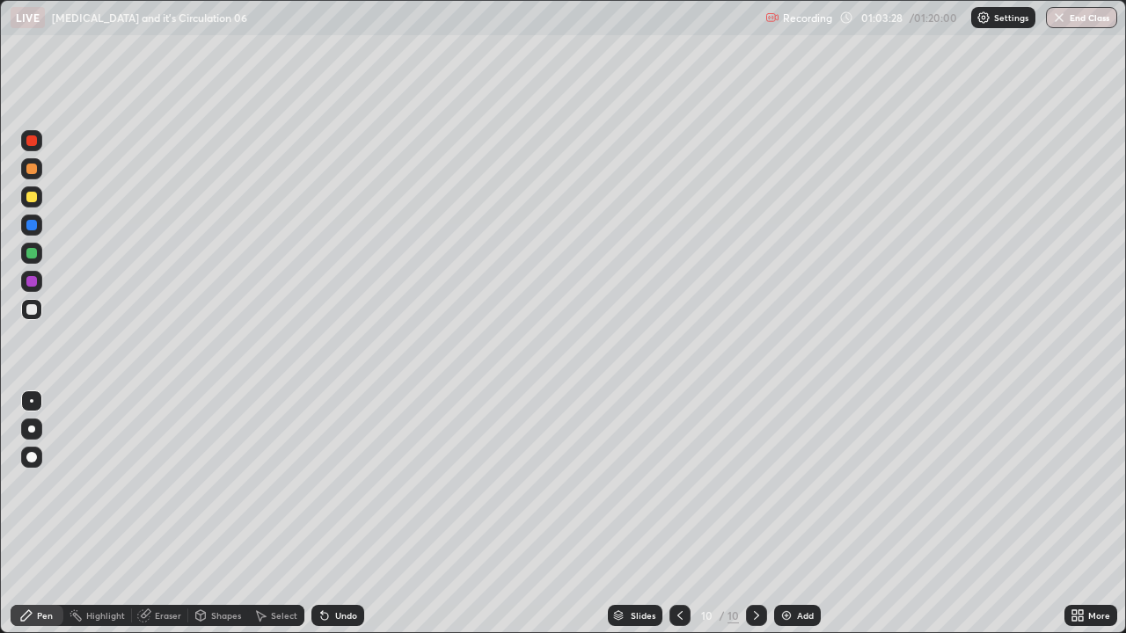
click at [354, 521] on div "Undo" at bounding box center [346, 615] width 22 height 9
click at [349, 521] on div "Undo" at bounding box center [346, 615] width 22 height 9
click at [341, 521] on div "Undo" at bounding box center [346, 615] width 22 height 9
click at [338, 521] on div "Undo" at bounding box center [337, 615] width 53 height 21
click at [335, 521] on div "Undo" at bounding box center [346, 615] width 22 height 9
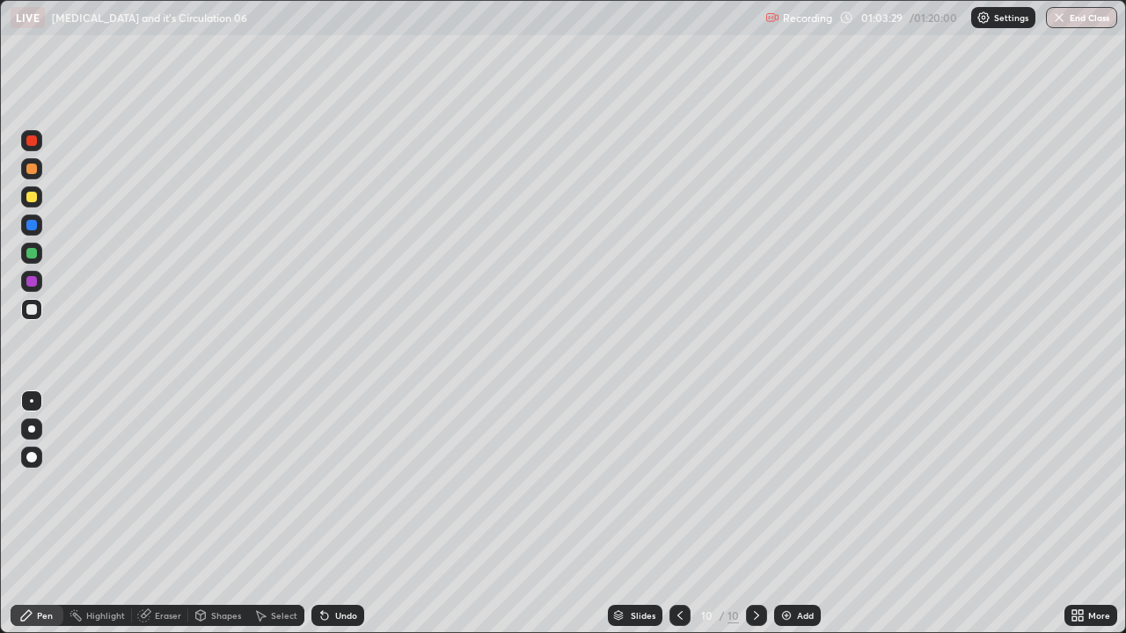
click at [333, 521] on div "Undo" at bounding box center [337, 615] width 53 height 21
click at [337, 521] on div "Undo" at bounding box center [337, 615] width 53 height 21
click at [339, 521] on div "Undo" at bounding box center [346, 615] width 22 height 9
click at [33, 140] on div at bounding box center [31, 140] width 11 height 11
click at [34, 198] on div at bounding box center [31, 197] width 11 height 11
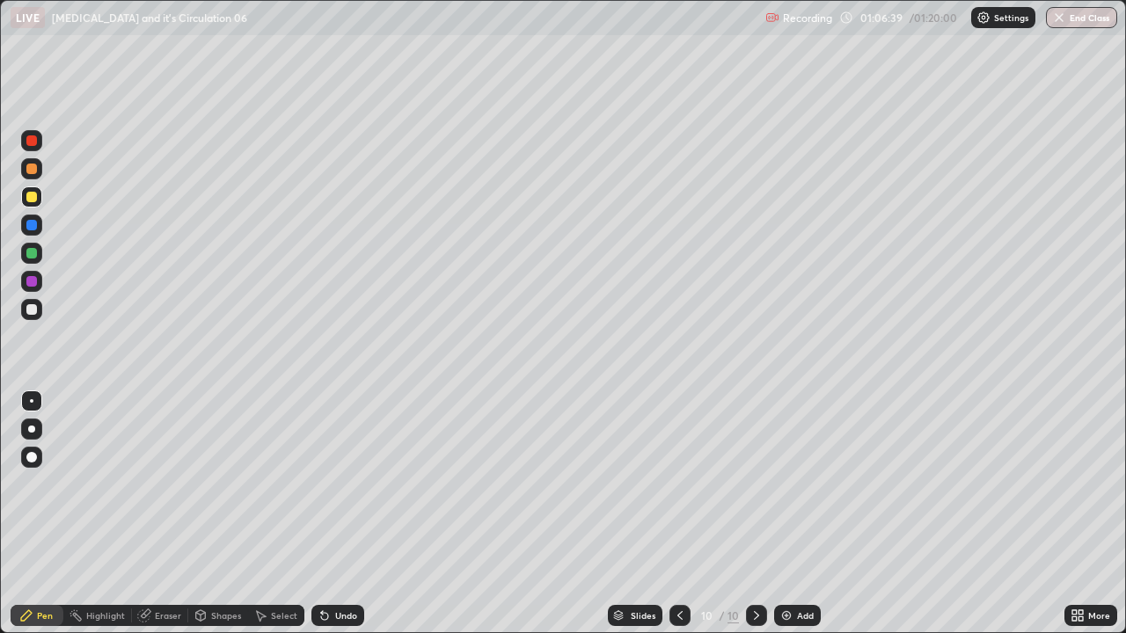
click at [1080, 521] on icon at bounding box center [1080, 612] width 4 height 4
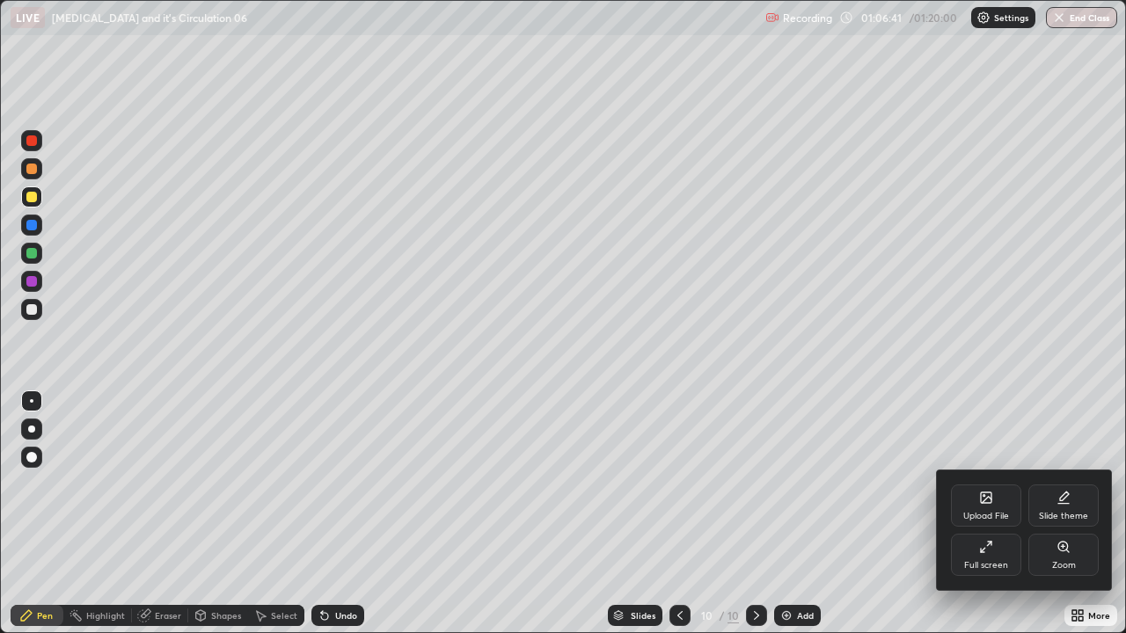
click at [37, 148] on div at bounding box center [563, 316] width 1126 height 633
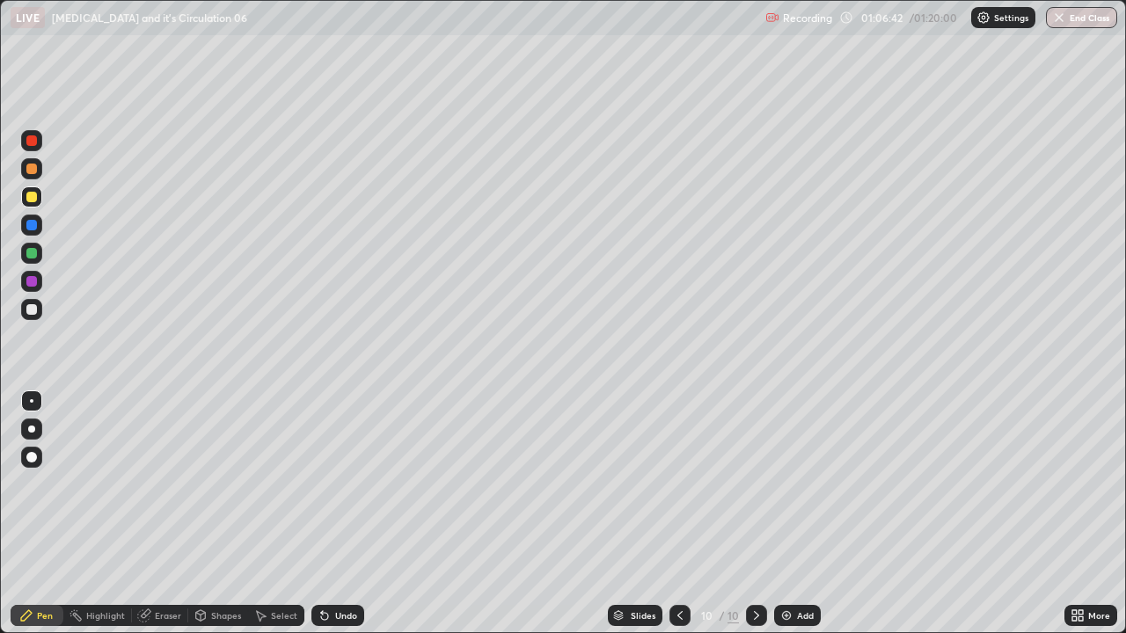
click at [806, 521] on div "Add" at bounding box center [797, 615] width 47 height 21
click at [41, 139] on div at bounding box center [31, 140] width 21 height 21
click at [35, 314] on div at bounding box center [31, 309] width 11 height 11
click at [803, 521] on div "Add" at bounding box center [805, 615] width 17 height 9
click at [234, 521] on div "Shapes" at bounding box center [226, 615] width 30 height 9
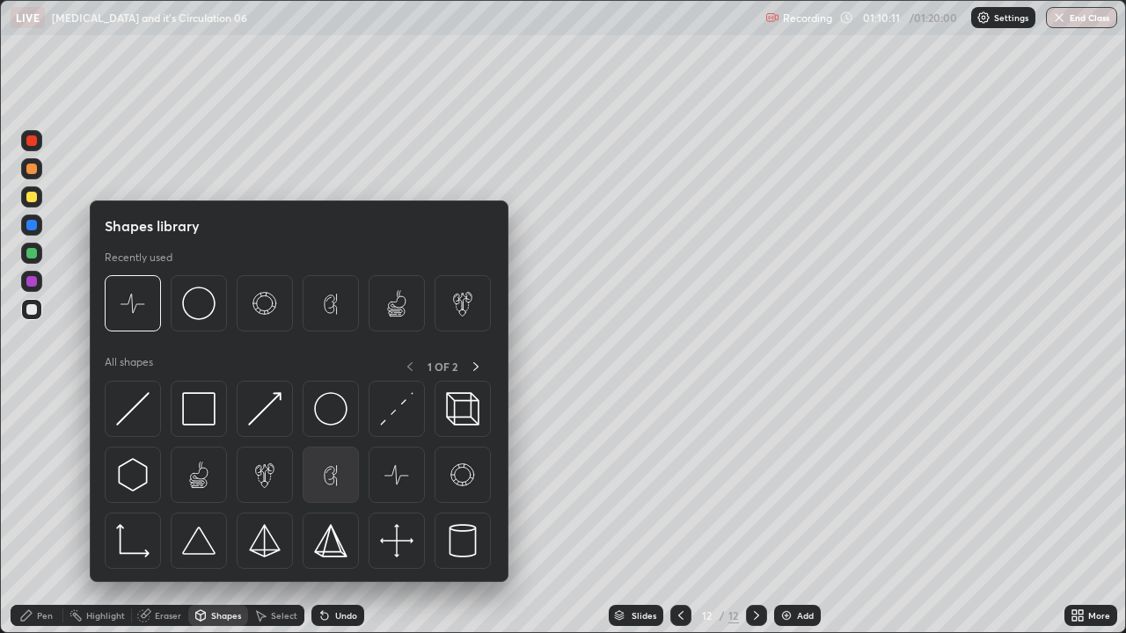
click at [340, 474] on img at bounding box center [330, 474] width 33 height 33
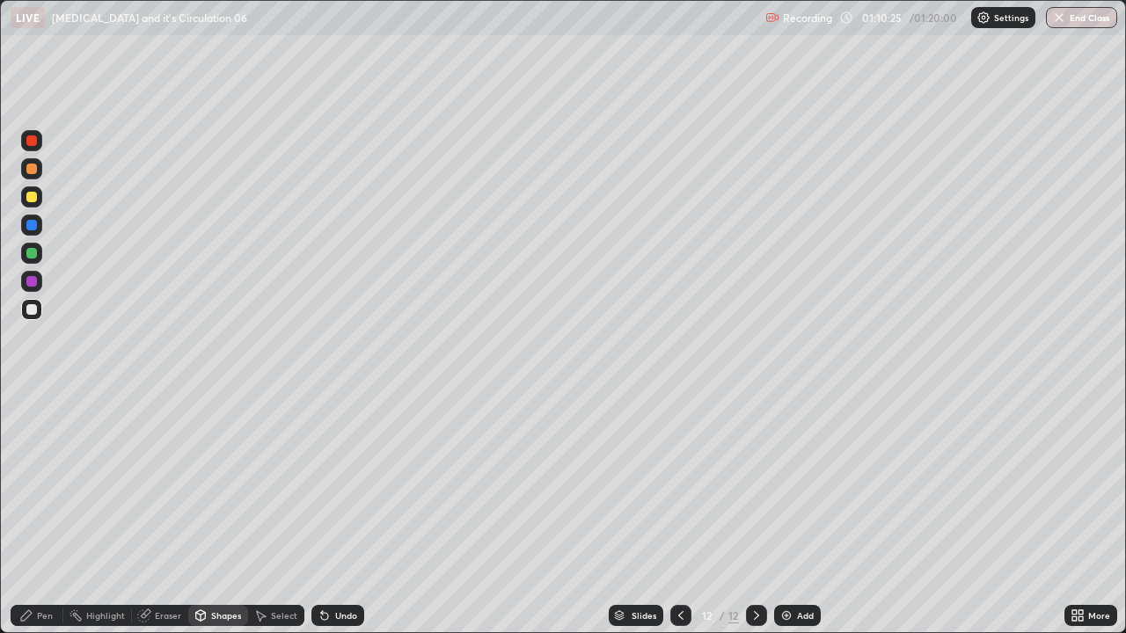
click at [812, 521] on div "Add" at bounding box center [797, 615] width 47 height 21
click at [227, 521] on div "Shapes" at bounding box center [226, 615] width 30 height 9
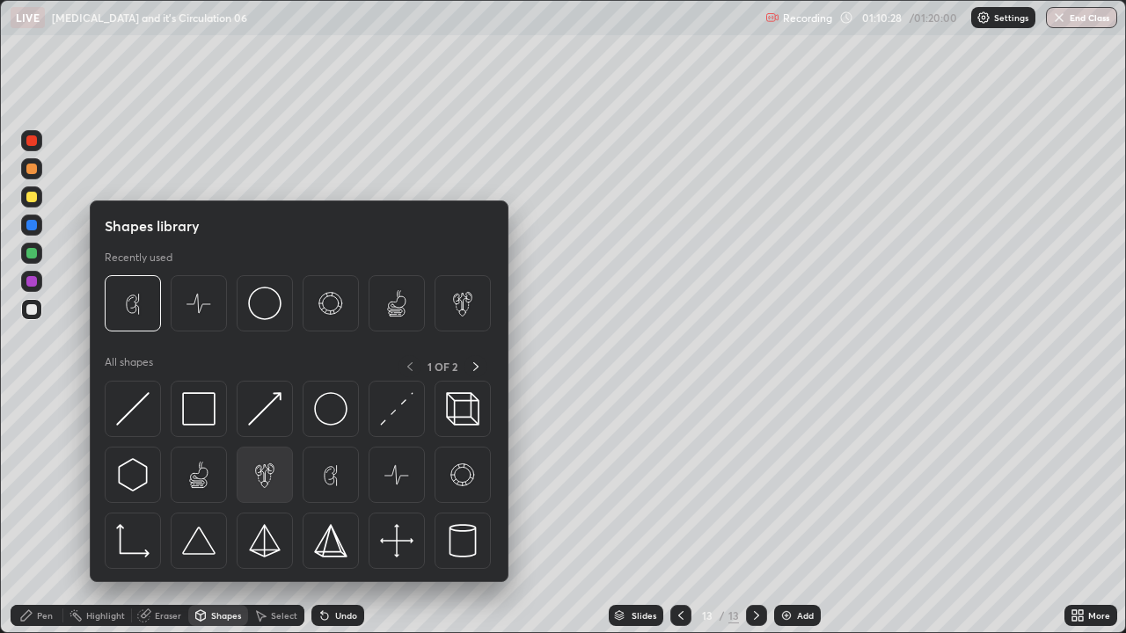
click at [269, 472] on img at bounding box center [264, 474] width 33 height 33
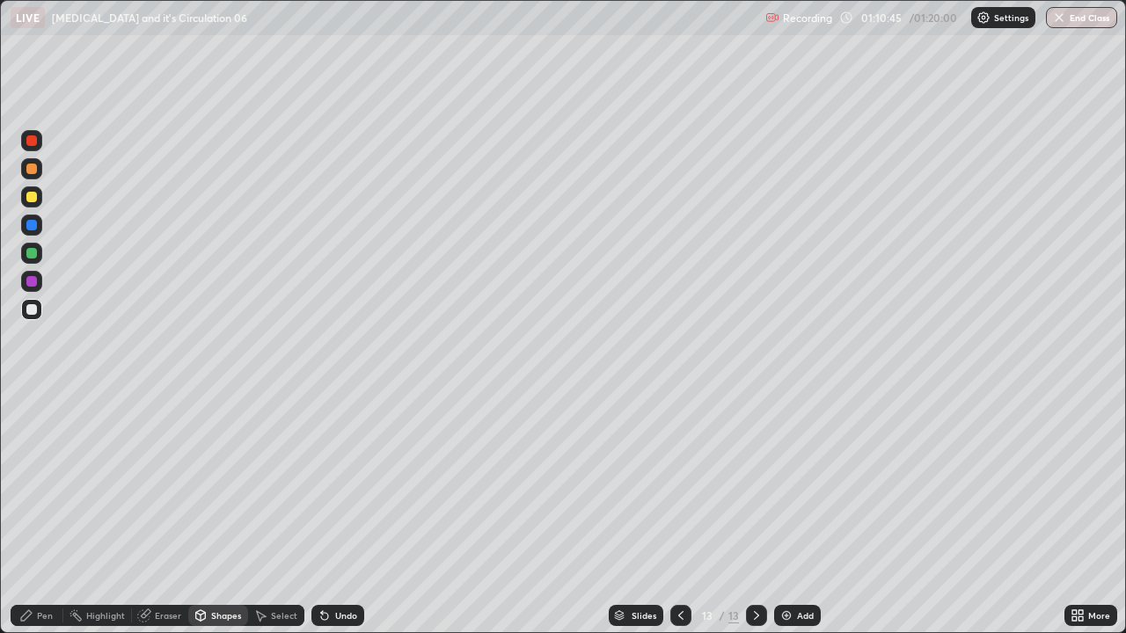
click at [679, 521] on icon at bounding box center [681, 616] width 14 height 14
click at [1071, 17] on button "End Class" at bounding box center [1081, 17] width 71 height 21
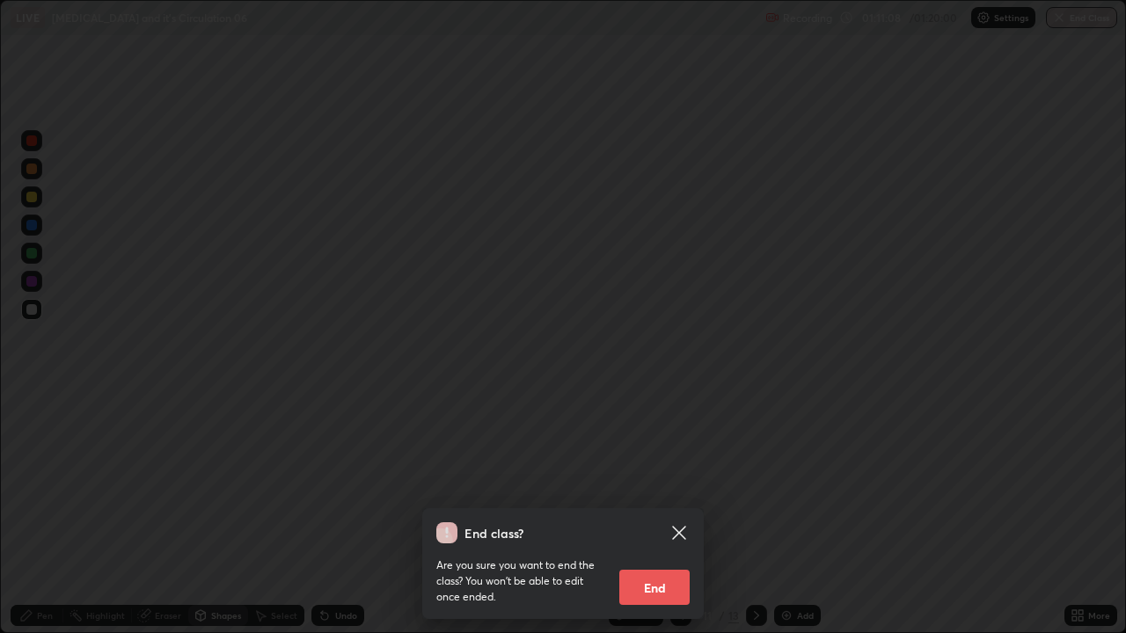
click at [678, 521] on button "End" at bounding box center [654, 587] width 70 height 35
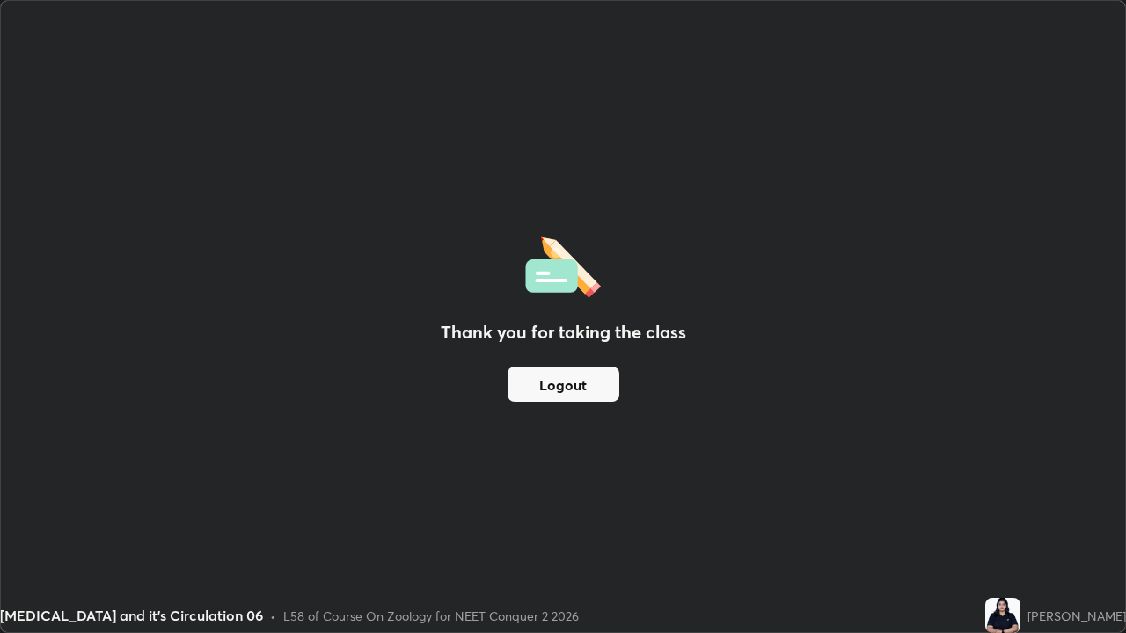
click at [546, 356] on div "Thank you for taking the class Logout" at bounding box center [563, 316] width 1124 height 631
click at [537, 381] on button "Logout" at bounding box center [563, 384] width 112 height 35
click at [542, 378] on button "Logout" at bounding box center [563, 384] width 112 height 35
click at [544, 389] on button "Logout" at bounding box center [563, 384] width 112 height 35
click at [550, 392] on button "Logout" at bounding box center [563, 384] width 112 height 35
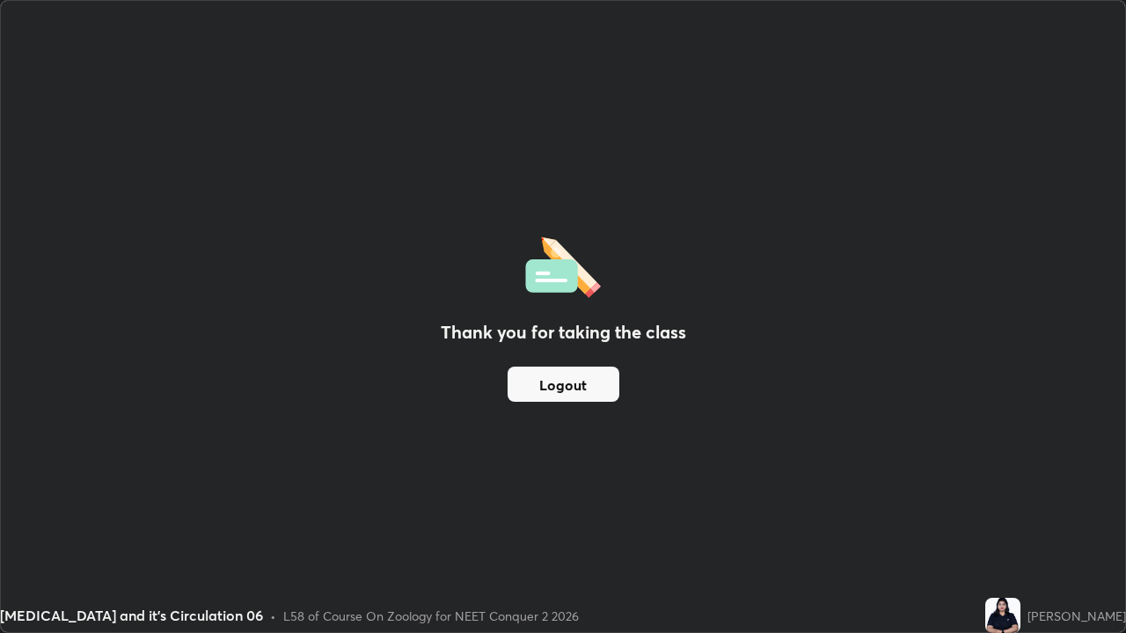
click at [544, 390] on button "Logout" at bounding box center [563, 384] width 112 height 35
